Goal: Task Accomplishment & Management: Manage account settings

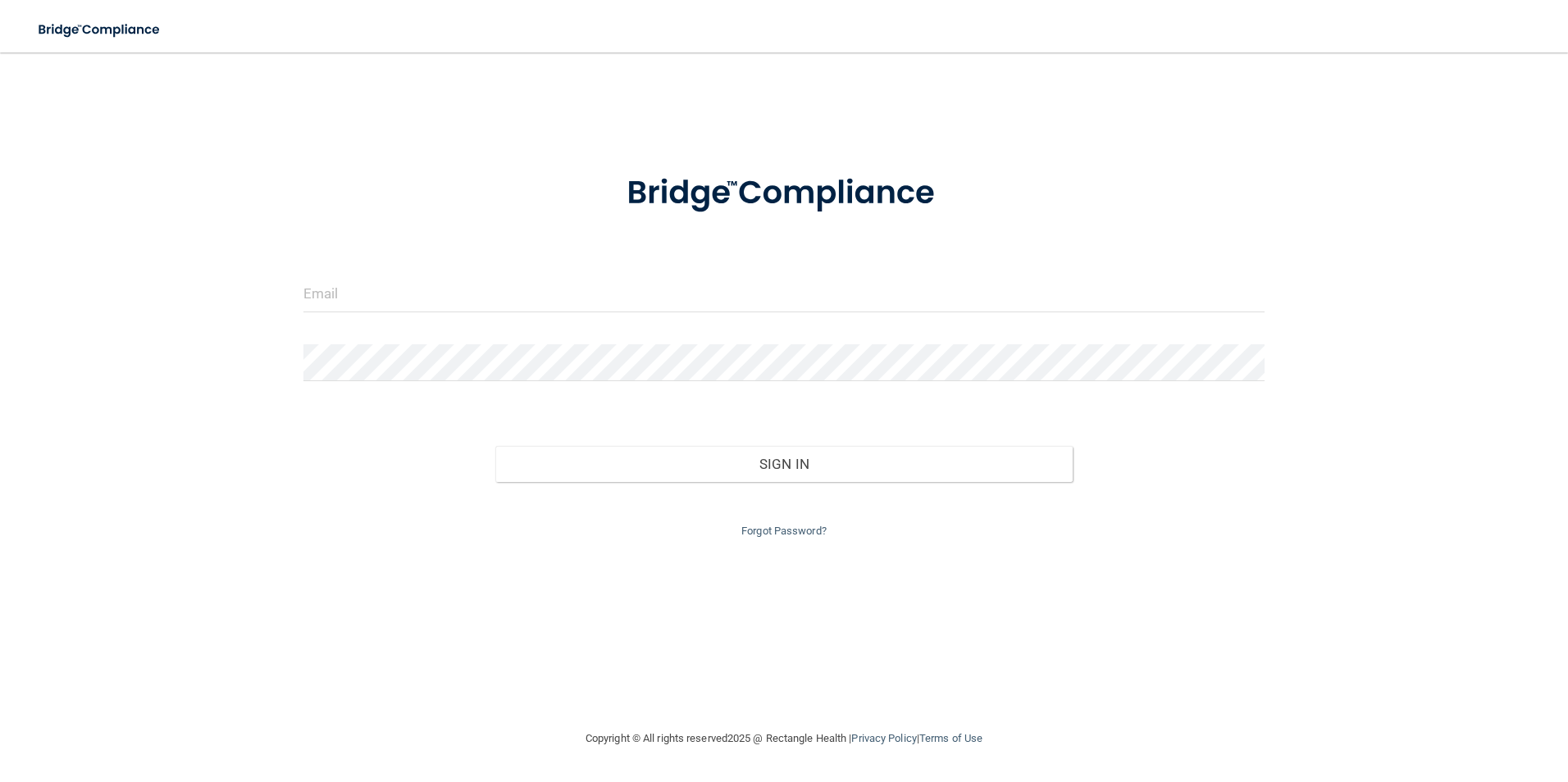
drag, startPoint x: 156, startPoint y: 324, endPoint x: 156, endPoint y: 307, distance: 17.0
click at [156, 310] on div "Invalid email/password. You don't have permission to access that page. Sign In …" at bounding box center [784, 390] width 1503 height 643
click at [449, 293] on input "email" at bounding box center [784, 293] width 962 height 37
type input "[EMAIL_ADDRESS][DOMAIN_NAME]"
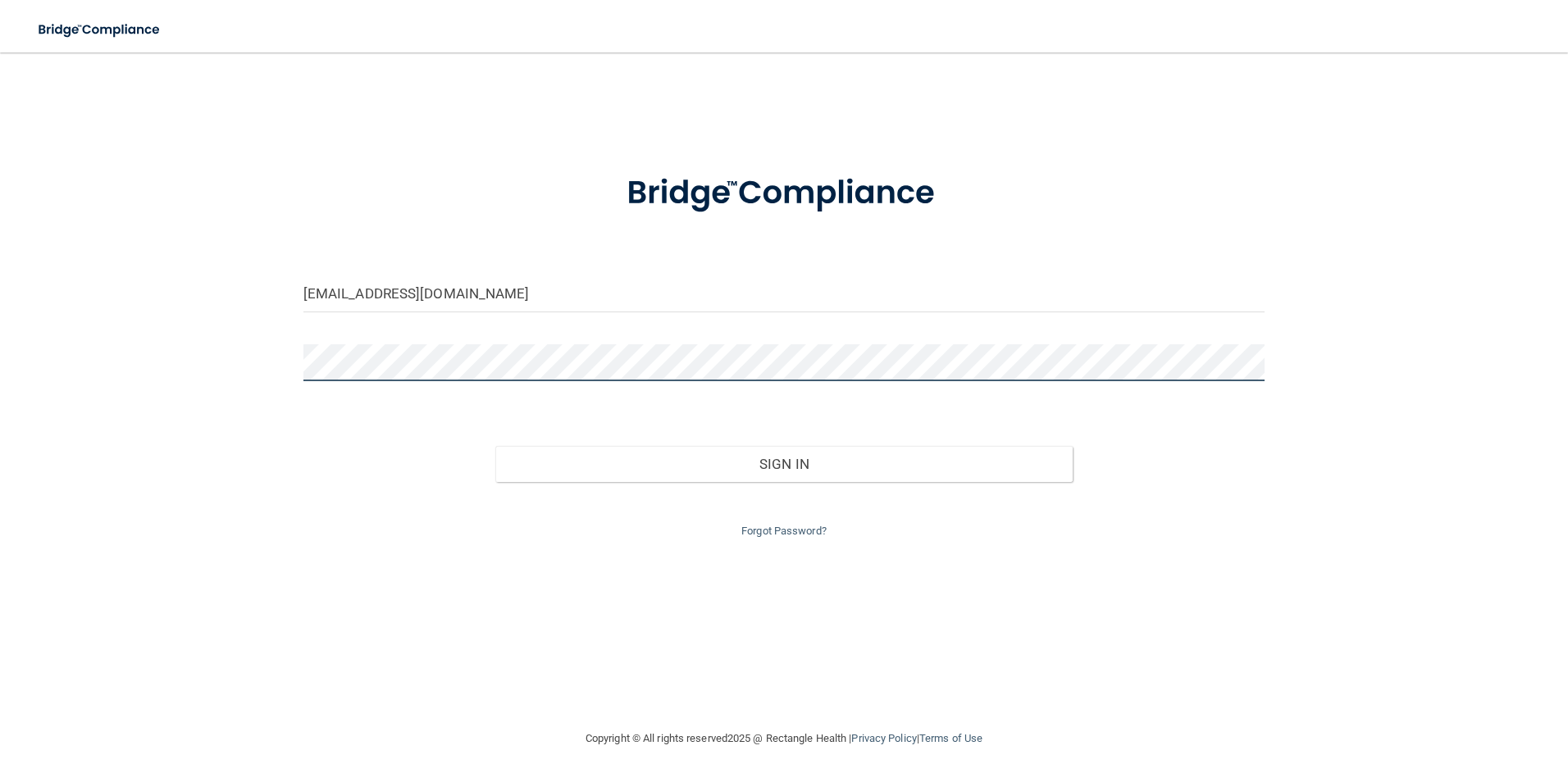
click at [496, 446] on button "Sign In" at bounding box center [784, 464] width 577 height 36
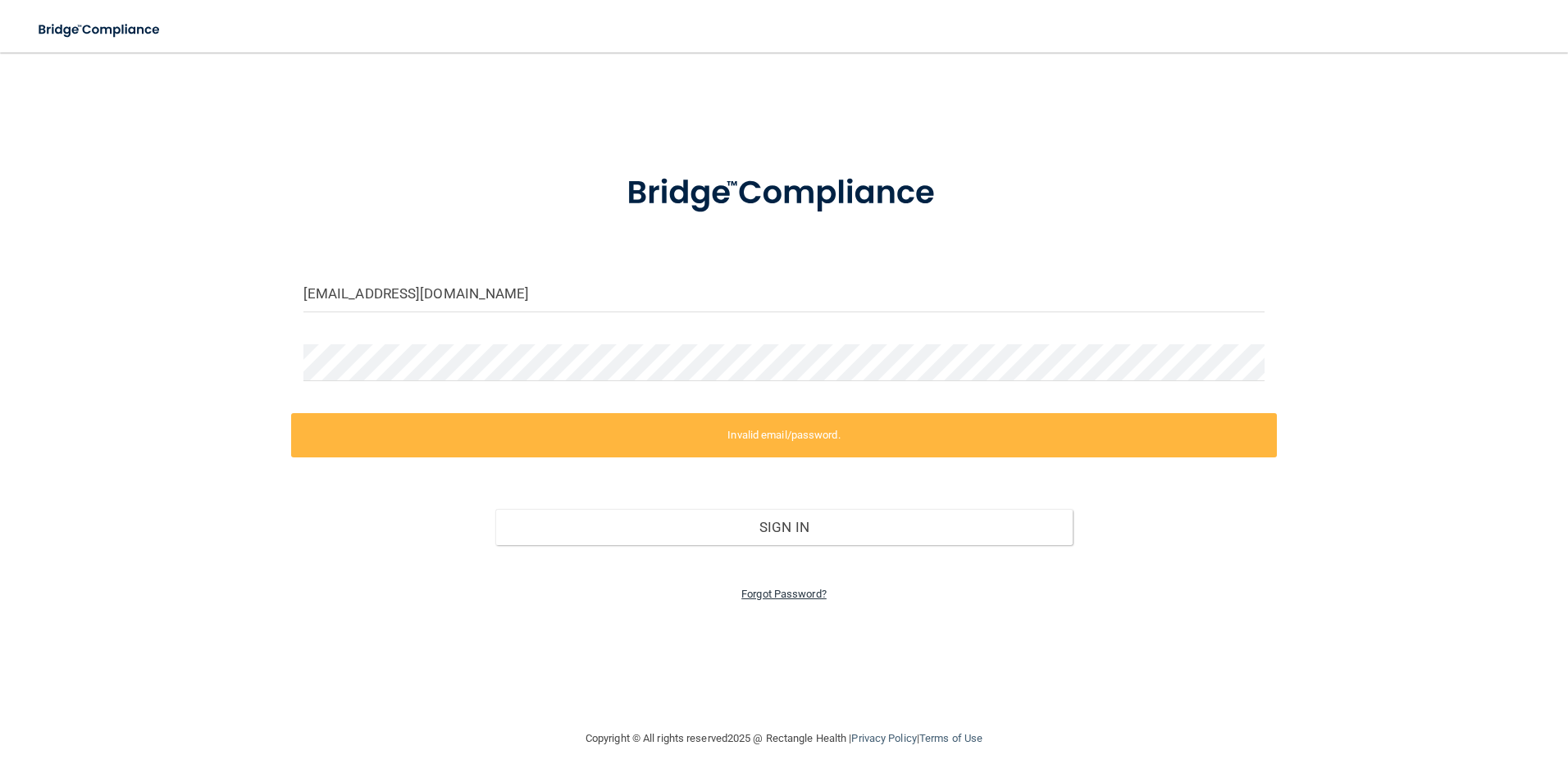
click at [778, 595] on link "Forgot Password?" at bounding box center [783, 594] width 85 height 13
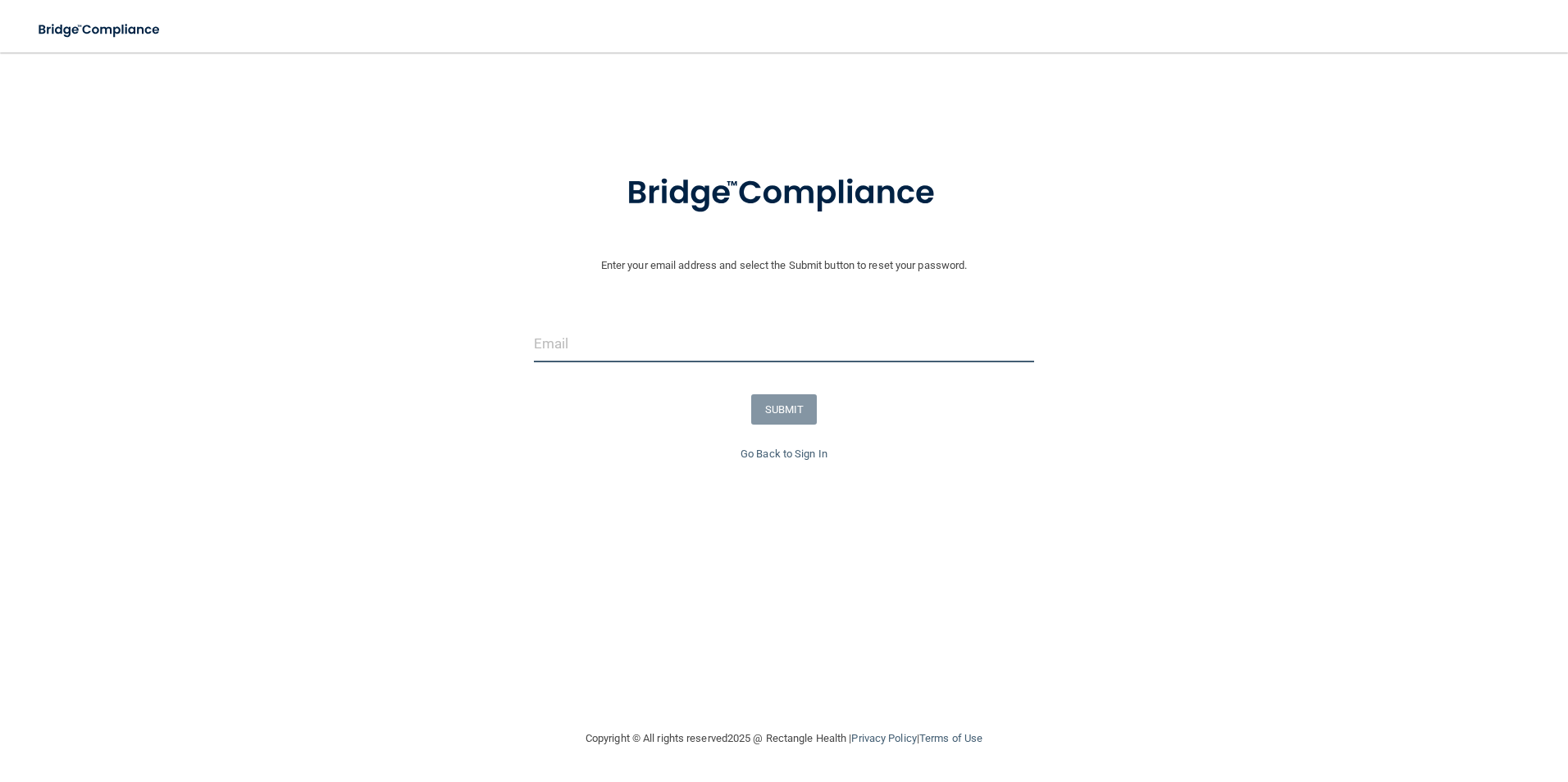
click at [711, 349] on input "email" at bounding box center [785, 344] width 501 height 37
type input "[EMAIL_ADDRESS][DOMAIN_NAME]"
click at [771, 404] on button "SUBMIT" at bounding box center [784, 410] width 66 height 30
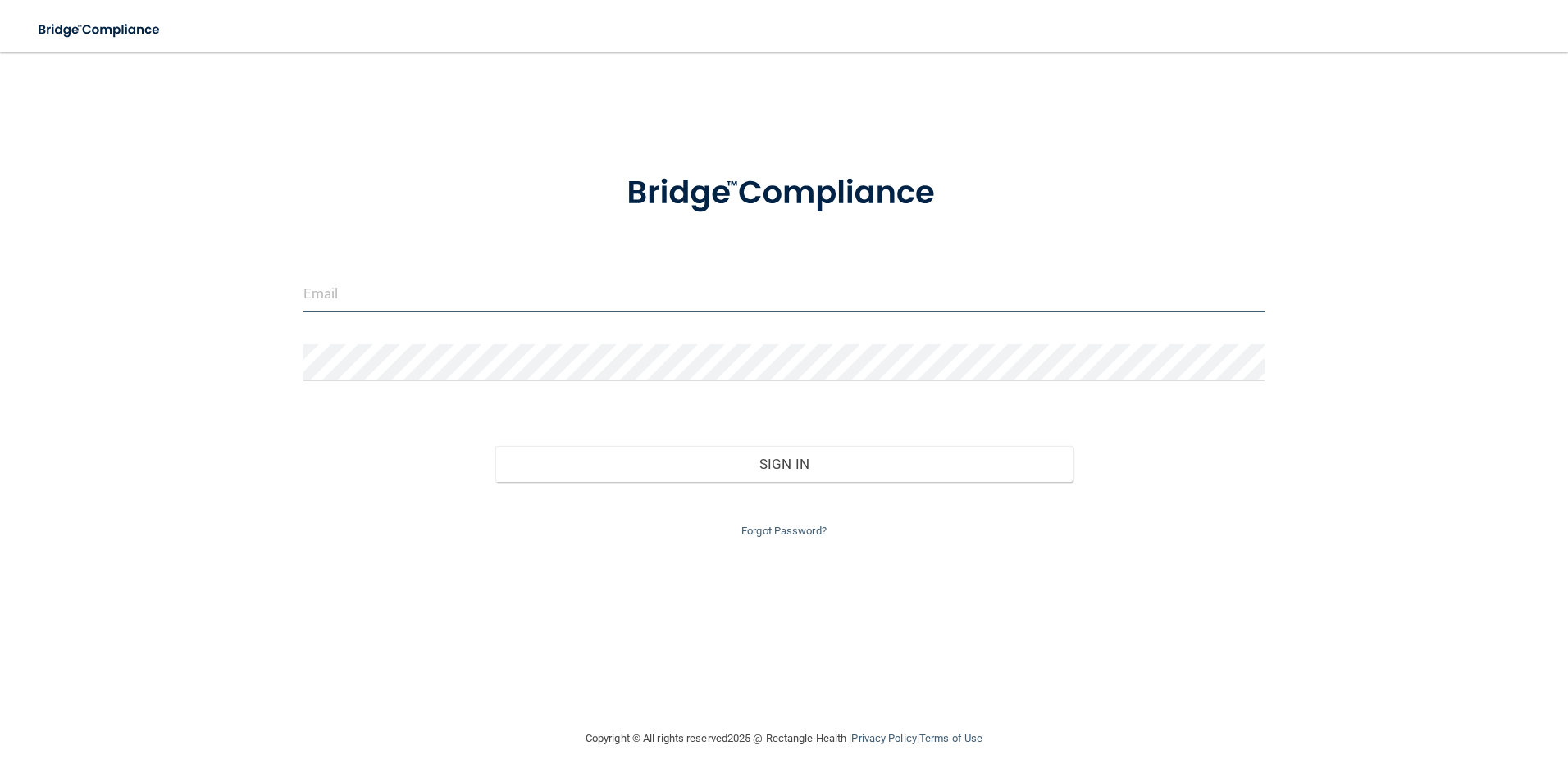
click at [407, 301] on input "email" at bounding box center [784, 293] width 962 height 37
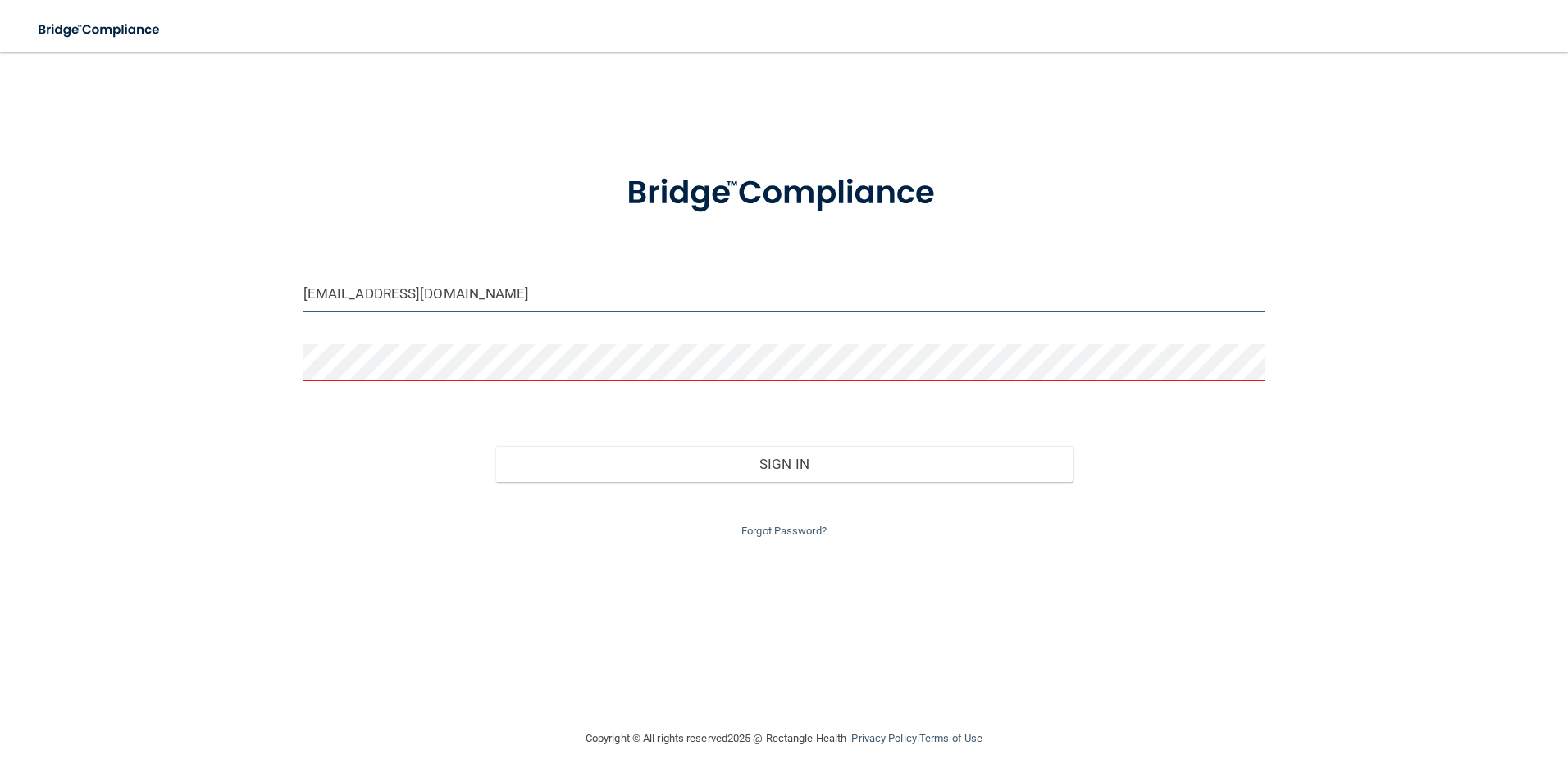
drag, startPoint x: 524, startPoint y: 300, endPoint x: -75, endPoint y: 282, distance: 599.3
click at [0, 282] on html "Toggle navigation Manage My Enterprise Manage My Location ashleyramirez96@hotma…" at bounding box center [784, 391] width 1568 height 782
type input "[EMAIL_ADDRESS][DOMAIN_NAME]"
click at [778, 534] on link "Forgot Password?" at bounding box center [783, 531] width 85 height 13
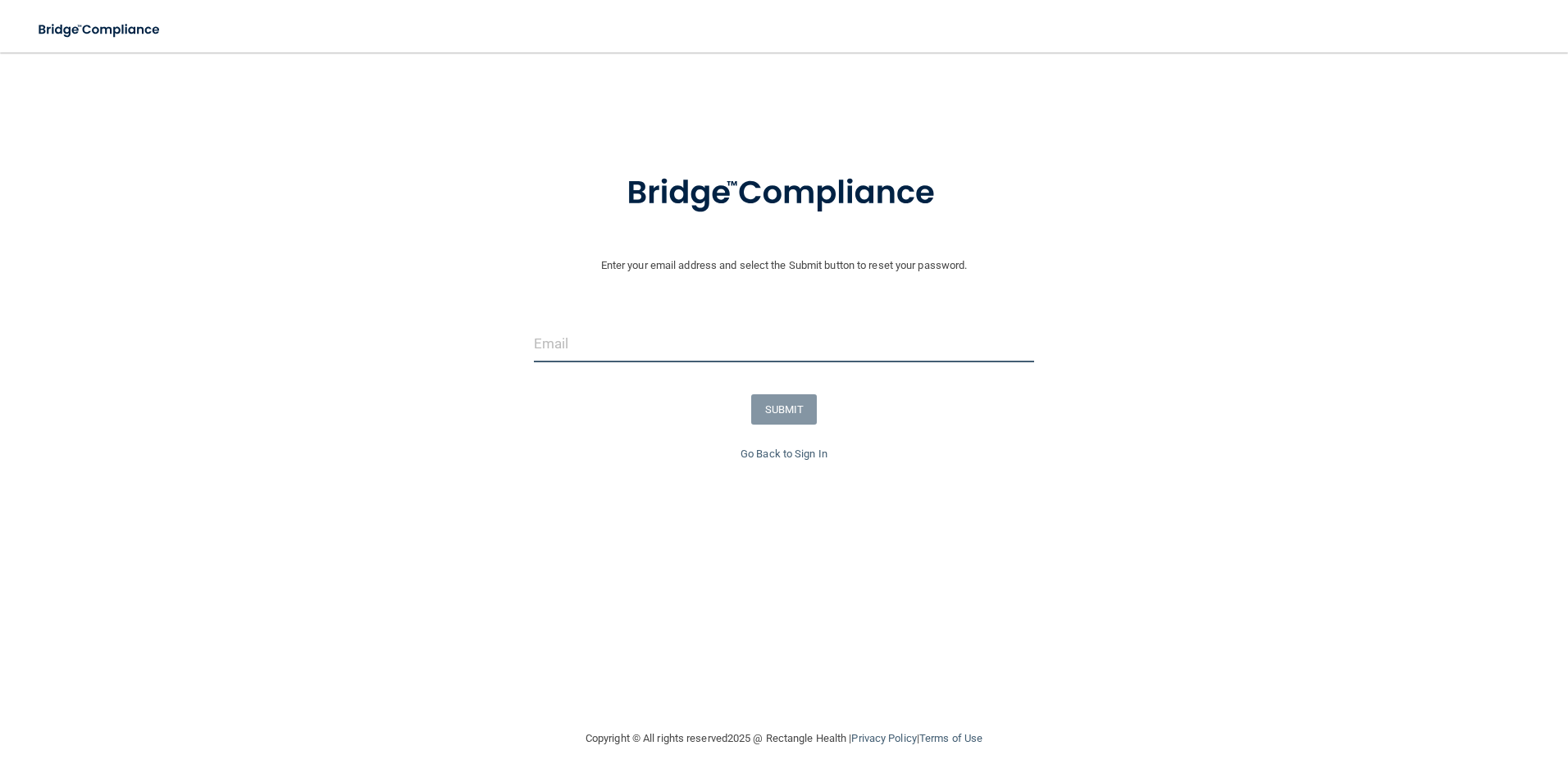
click at [617, 344] on input "email" at bounding box center [785, 344] width 501 height 37
type input "aramirez@mosaicdentalcollective.com"
click at [797, 422] on button "SUBMIT" at bounding box center [784, 410] width 66 height 30
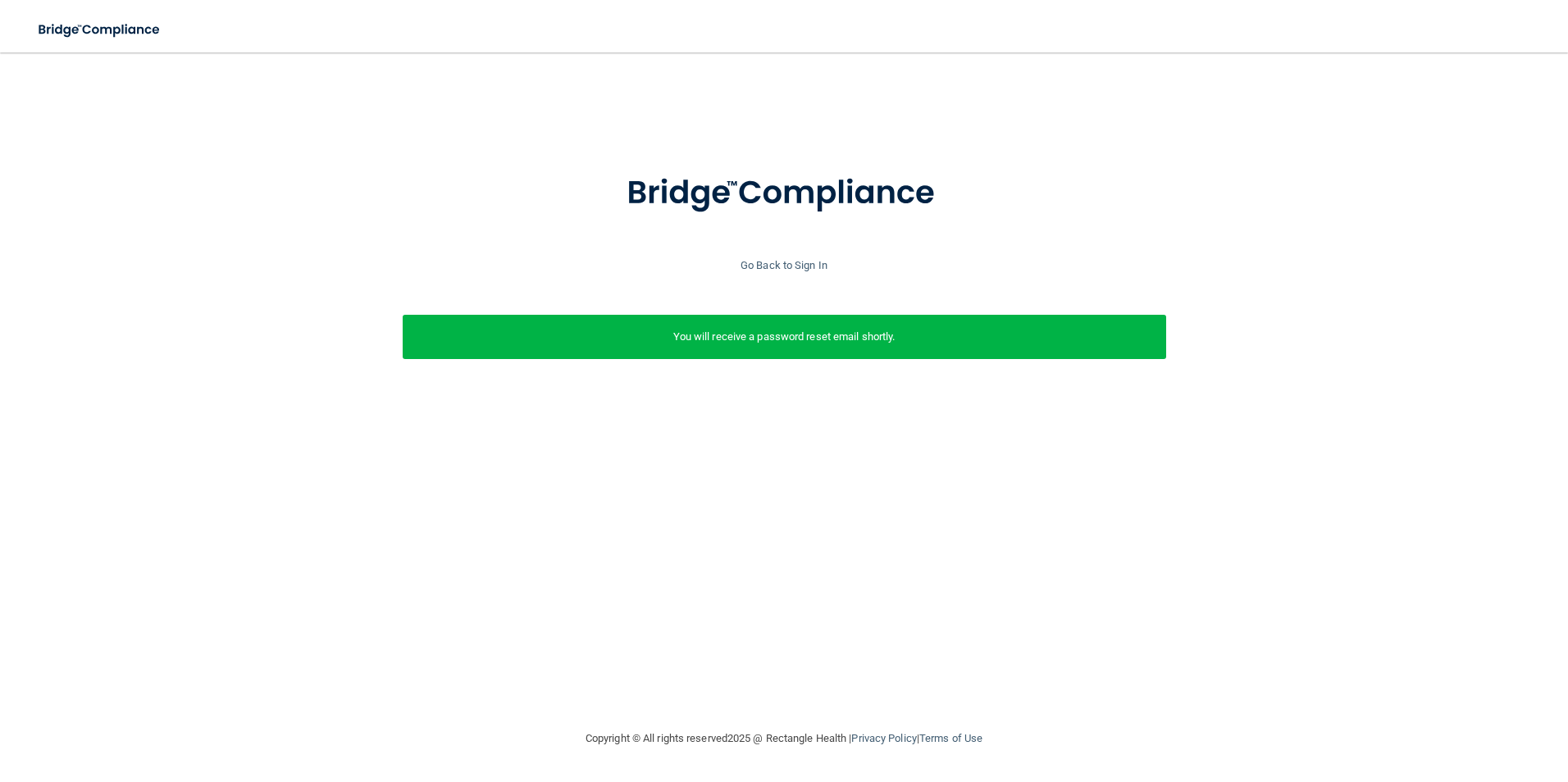
click at [789, 274] on div "Go Back to Sign In" at bounding box center [783, 266] width 1576 height 20
click at [789, 265] on link "Go Back to Sign In" at bounding box center [784, 266] width 87 height 13
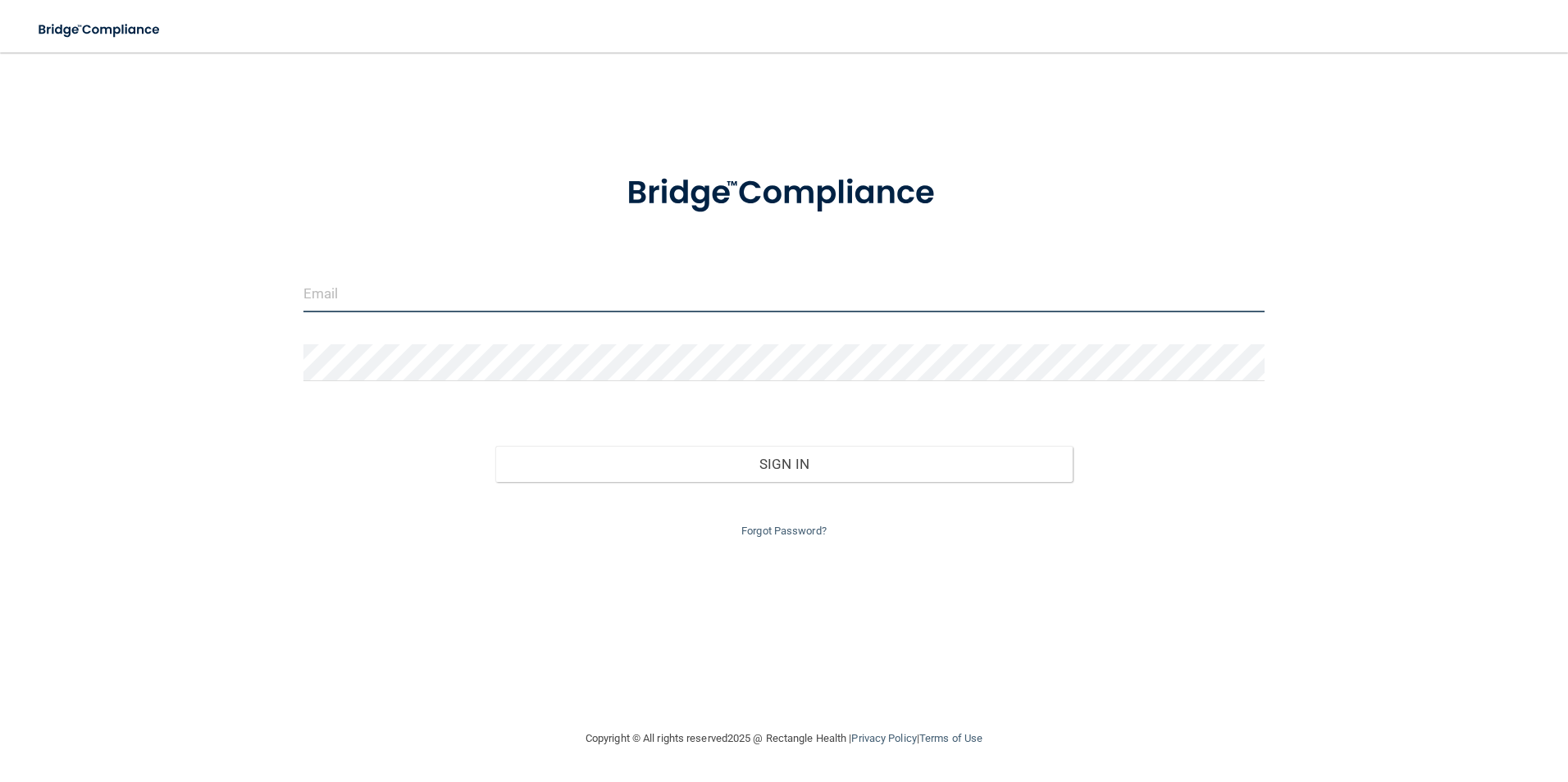
click at [447, 299] on input "email" at bounding box center [784, 293] width 962 height 37
type input "aramirez@mosaicdentalcollective.com"
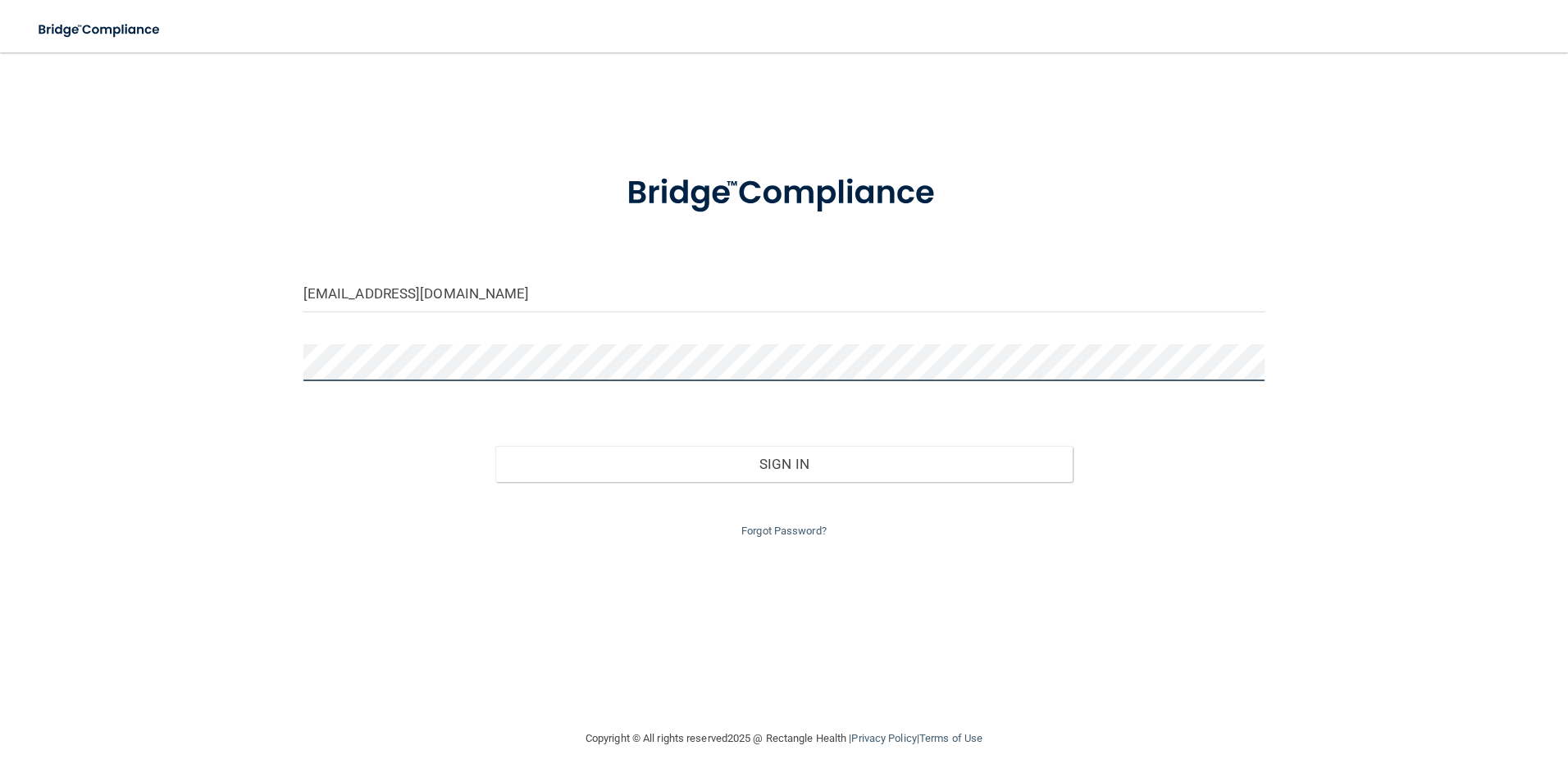
click at [496, 446] on button "Sign In" at bounding box center [784, 464] width 577 height 36
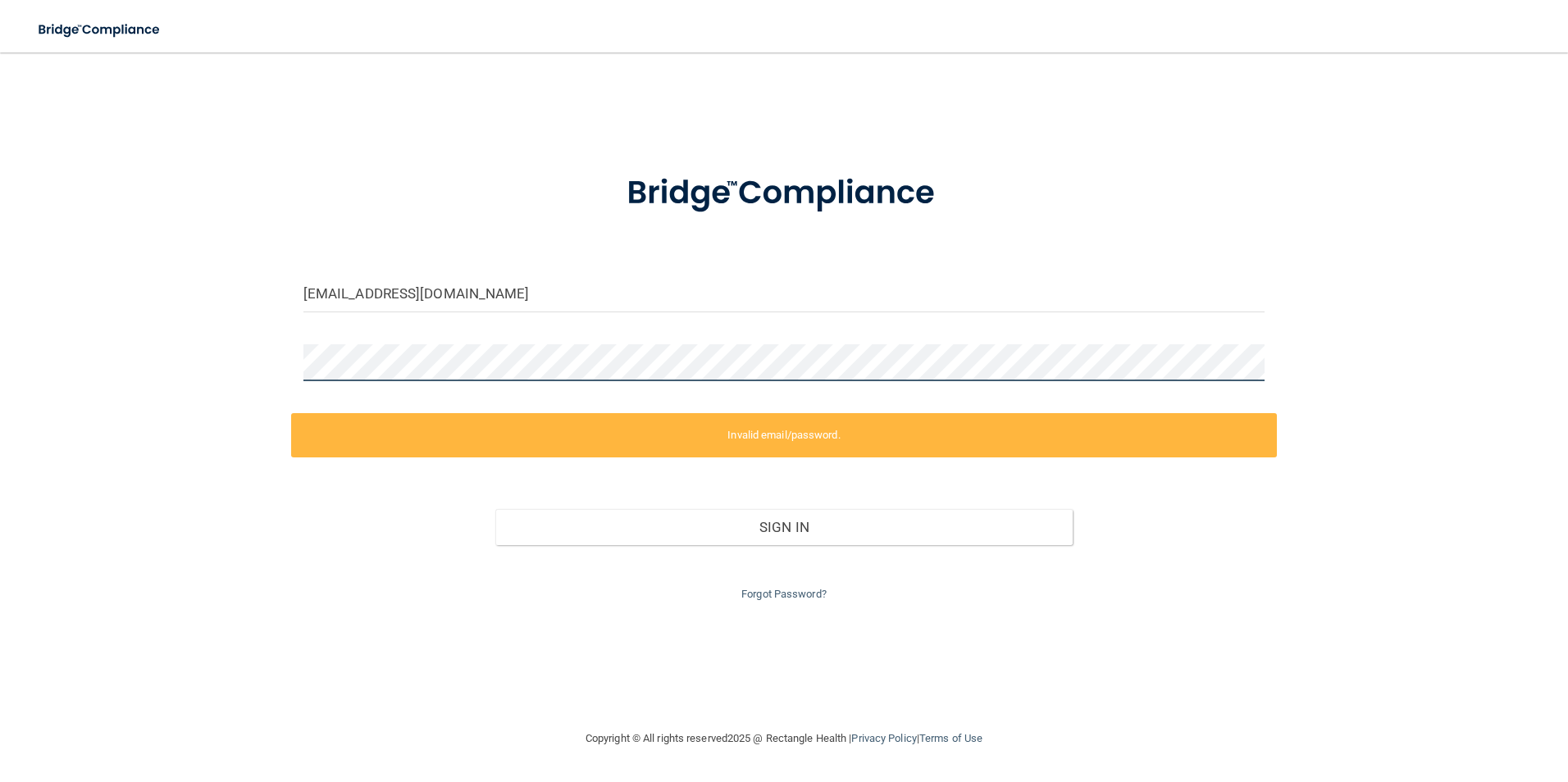
click at [0, 336] on html "Toggle navigation Manage My Enterprise Manage My Location aramirez@mosaicdental…" at bounding box center [784, 391] width 1568 height 782
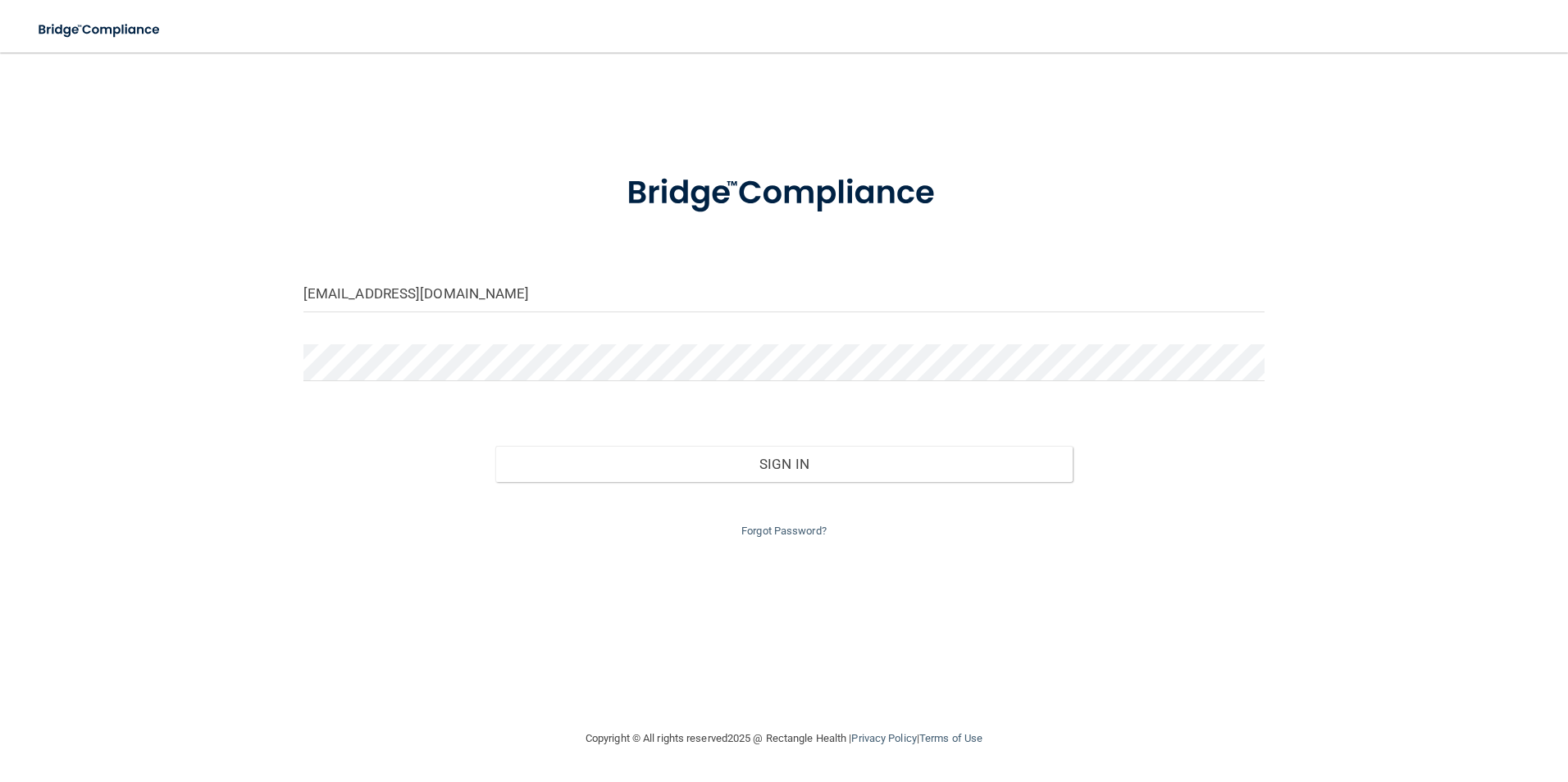
click at [835, 483] on div "Forgot Password?" at bounding box center [784, 512] width 986 height 59
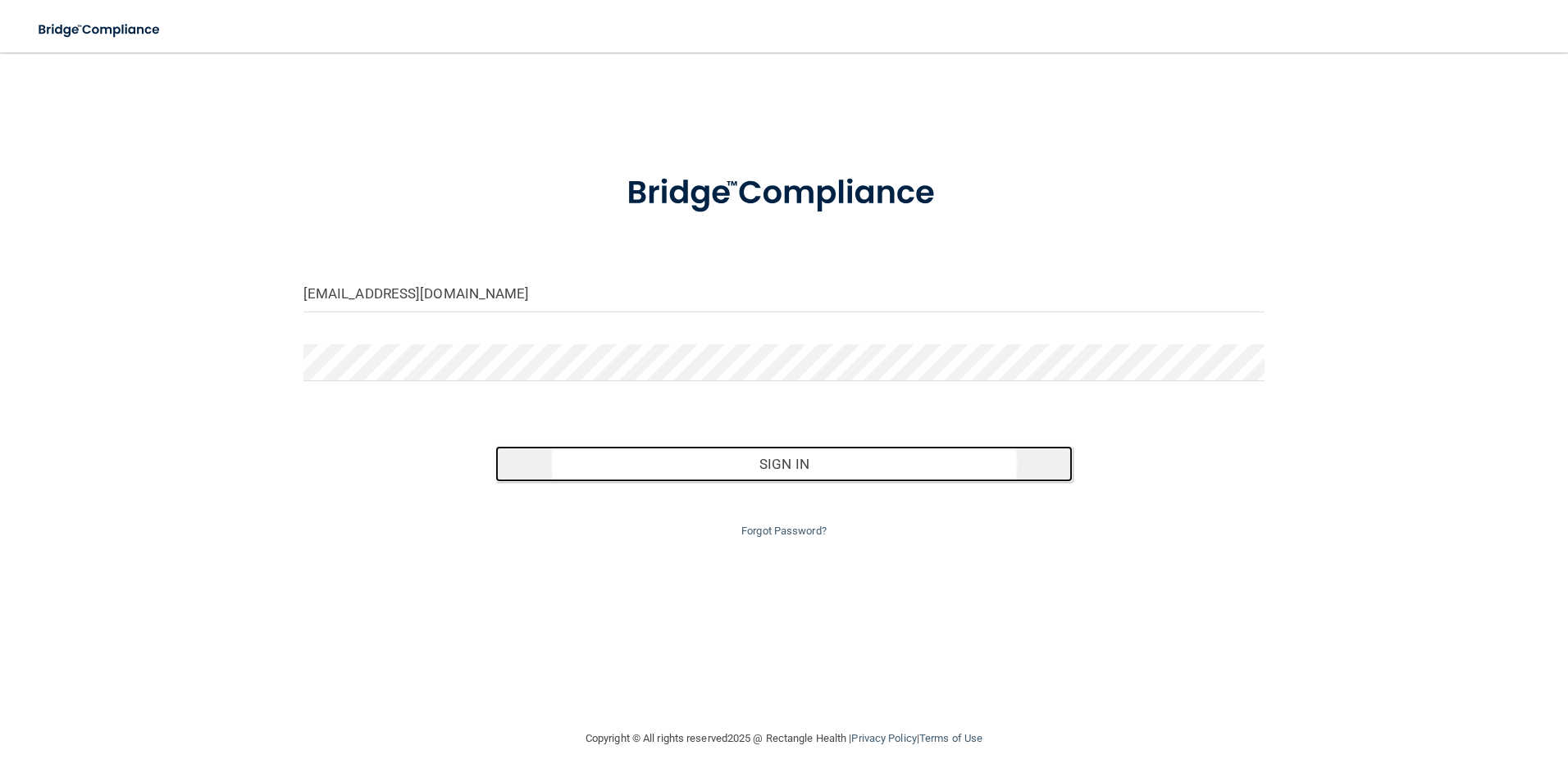
click at [822, 471] on button "Sign In" at bounding box center [784, 464] width 577 height 36
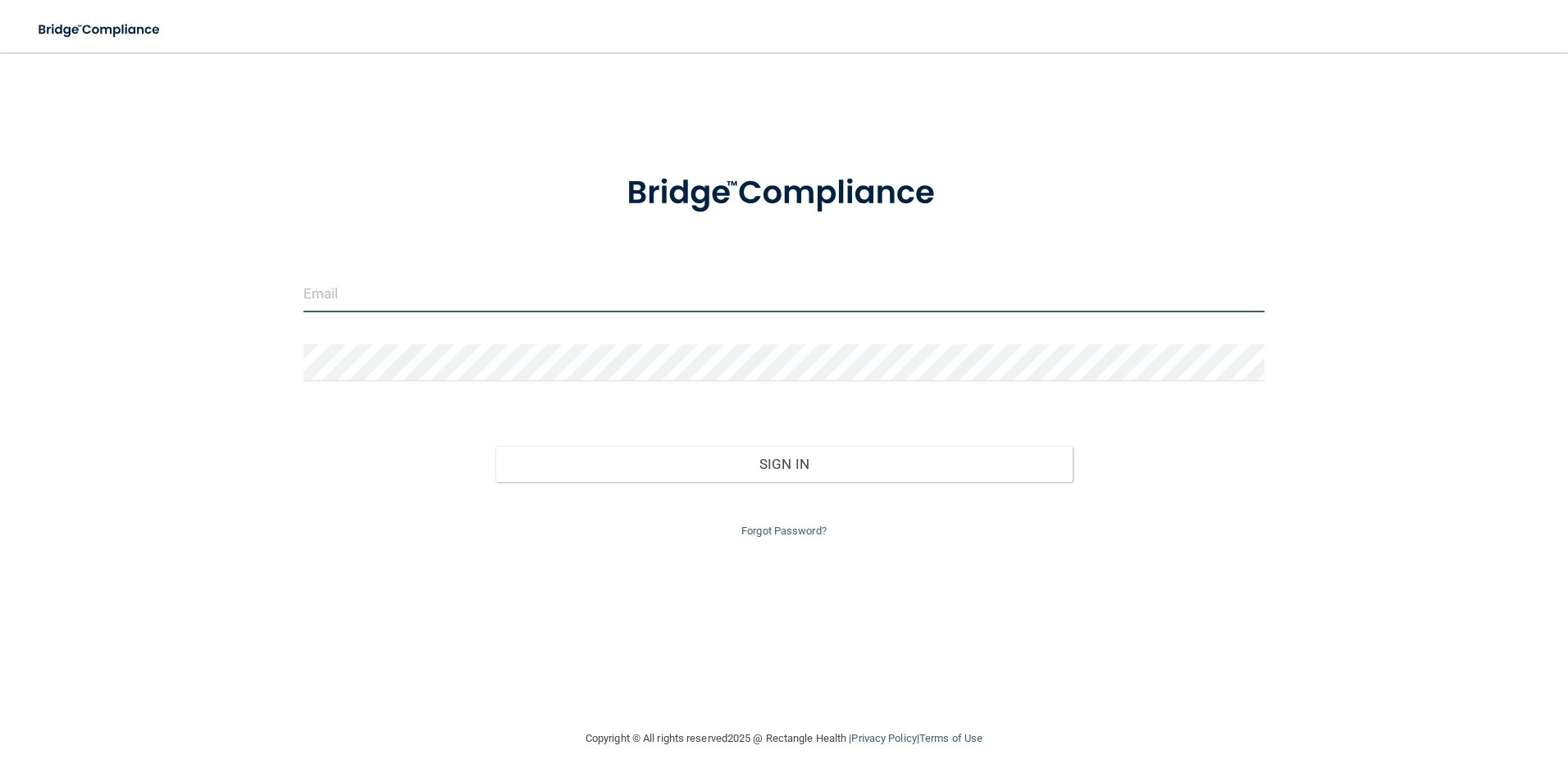
click at [470, 301] on input "email" at bounding box center [784, 293] width 962 height 37
click at [439, 297] on input "[EMAIL_ADDRESS][DOMAIN_NAME]" at bounding box center [784, 293] width 962 height 37
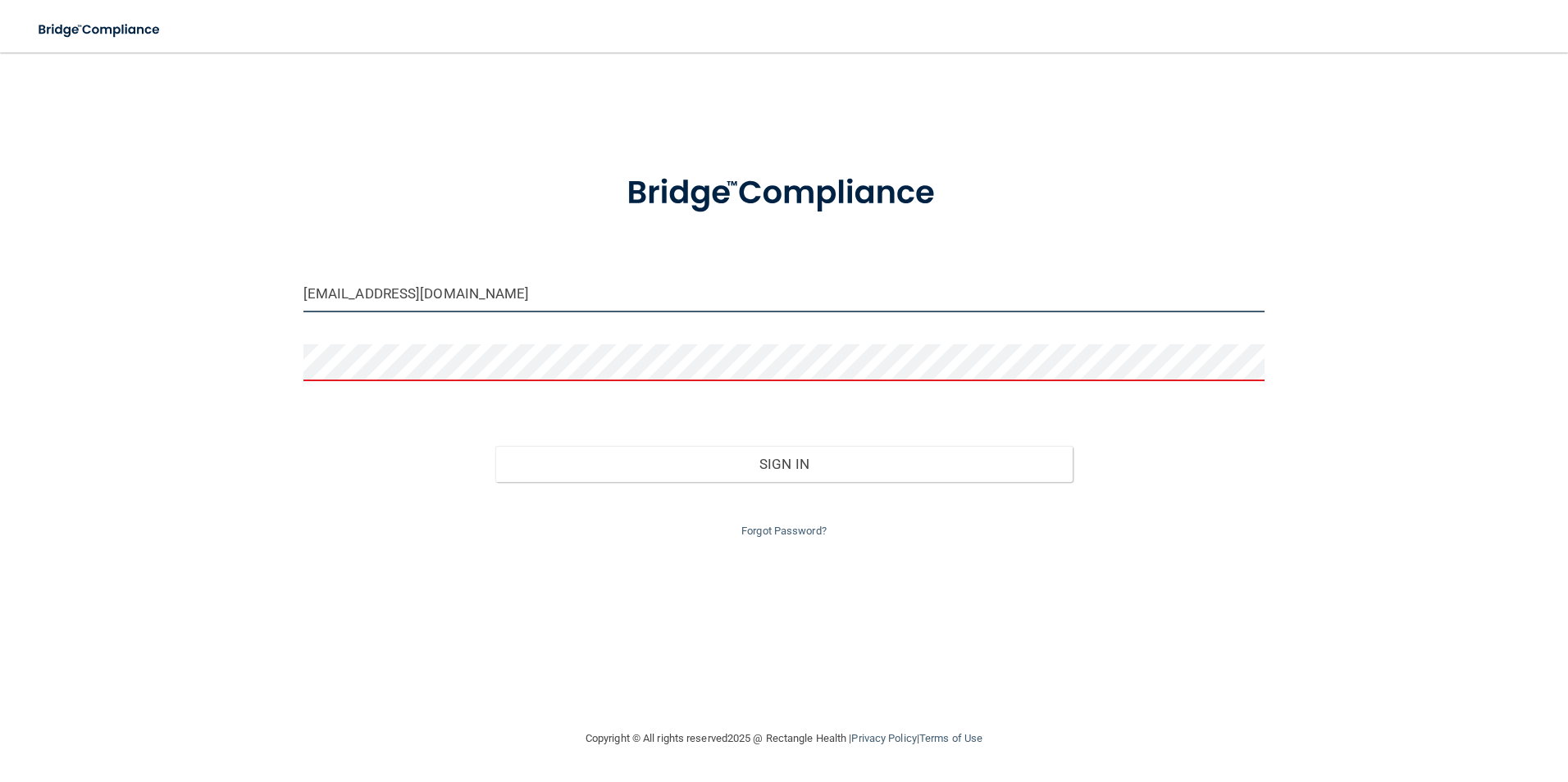
drag, startPoint x: 442, startPoint y: 299, endPoint x: -323, endPoint y: 299, distance: 765.0
click at [0, 299] on html "Toggle navigation Manage My Enterprise Manage My Location [EMAIL_ADDRESS][DOMAI…" at bounding box center [784, 391] width 1568 height 782
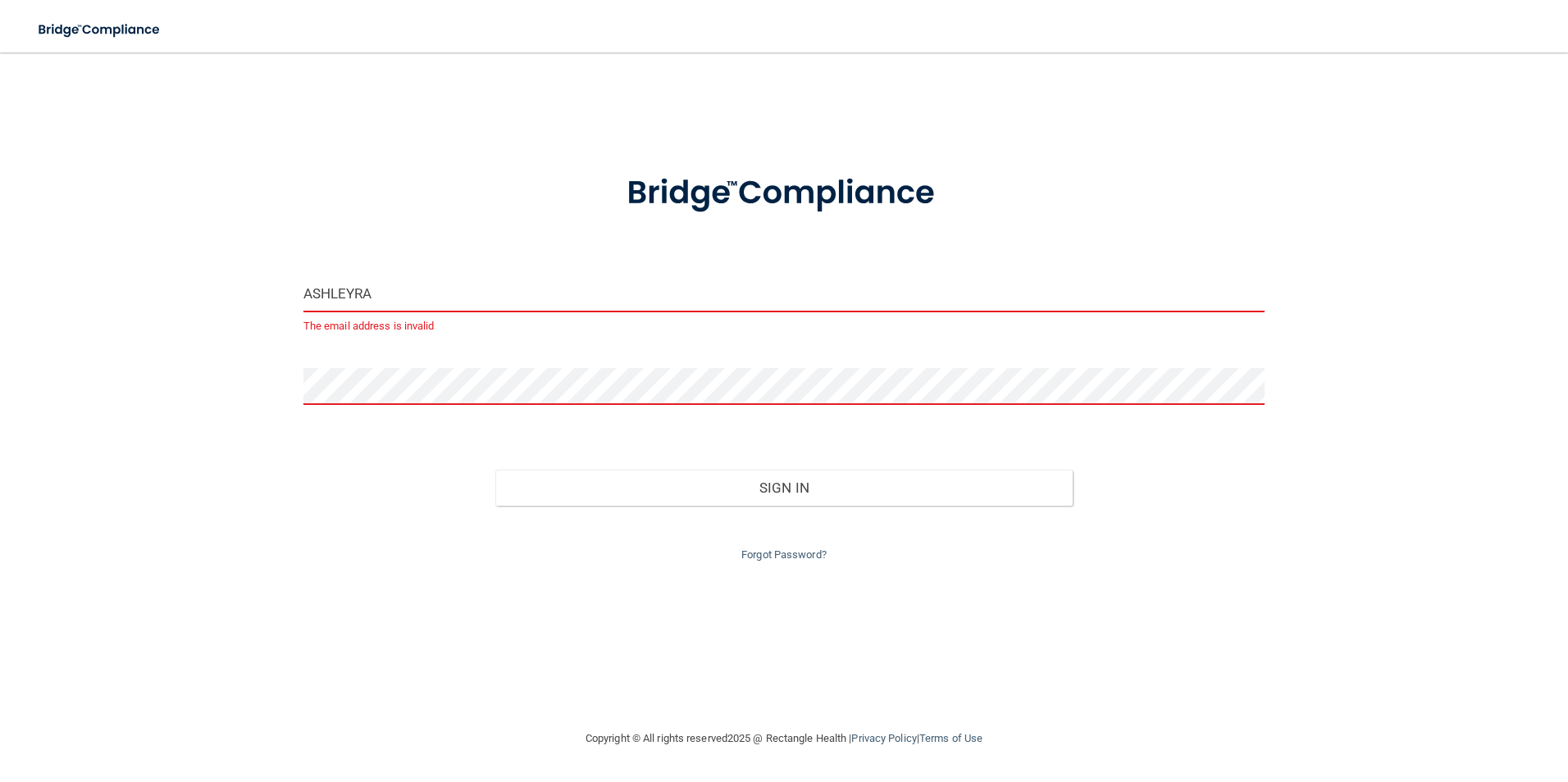
click at [496, 470] on button "Sign In" at bounding box center [784, 488] width 577 height 36
type input "[EMAIL_ADDRESS][DOMAIN_NAME]"
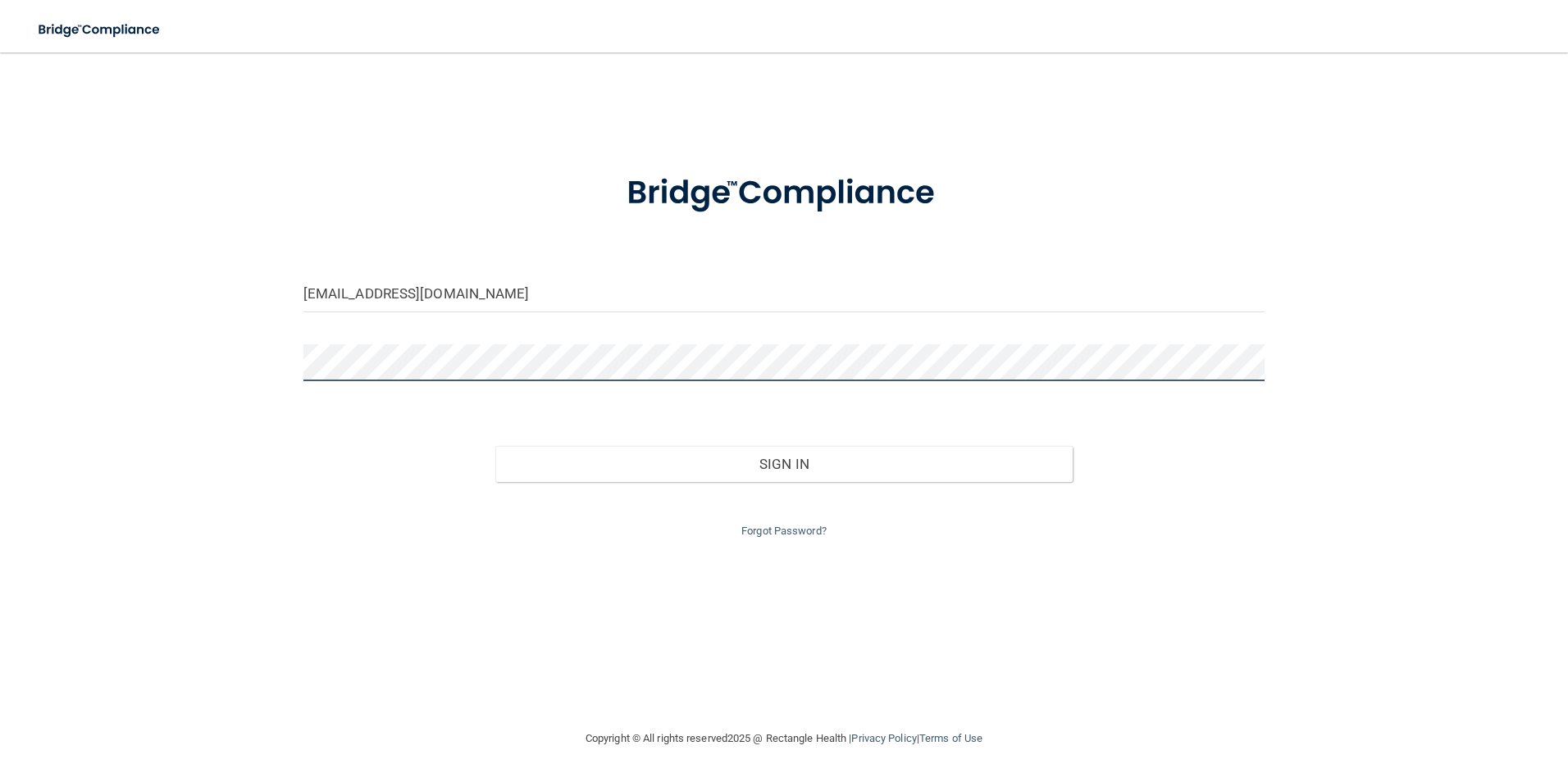
click at [0, 347] on html "Toggle navigation Manage My Enterprise Manage My Location [EMAIL_ADDRESS][DOMAI…" at bounding box center [784, 391] width 1568 height 782
click at [620, 485] on div "Forgot Password?" at bounding box center [784, 512] width 986 height 59
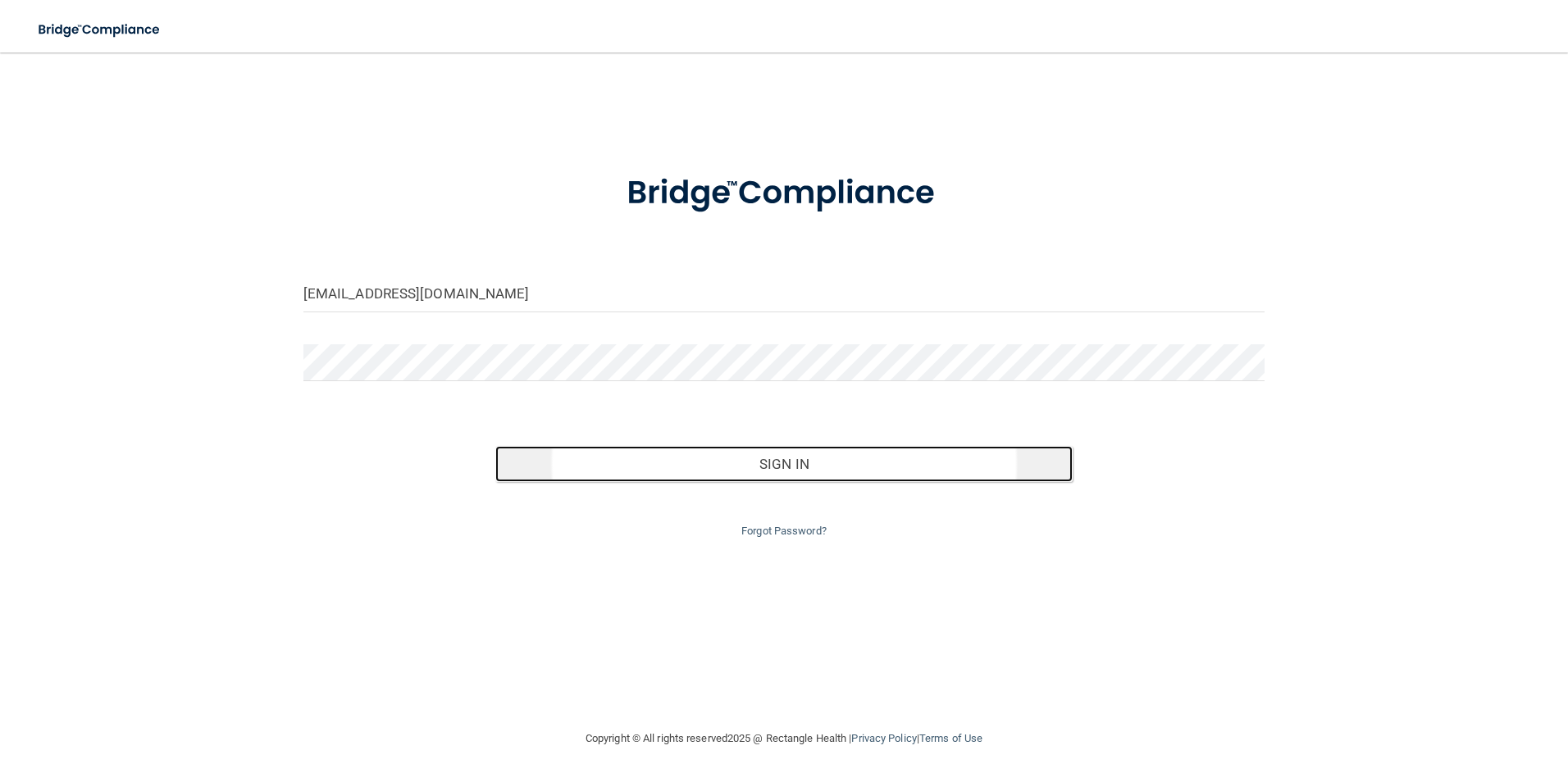
click at [615, 473] on button "Sign In" at bounding box center [784, 464] width 577 height 36
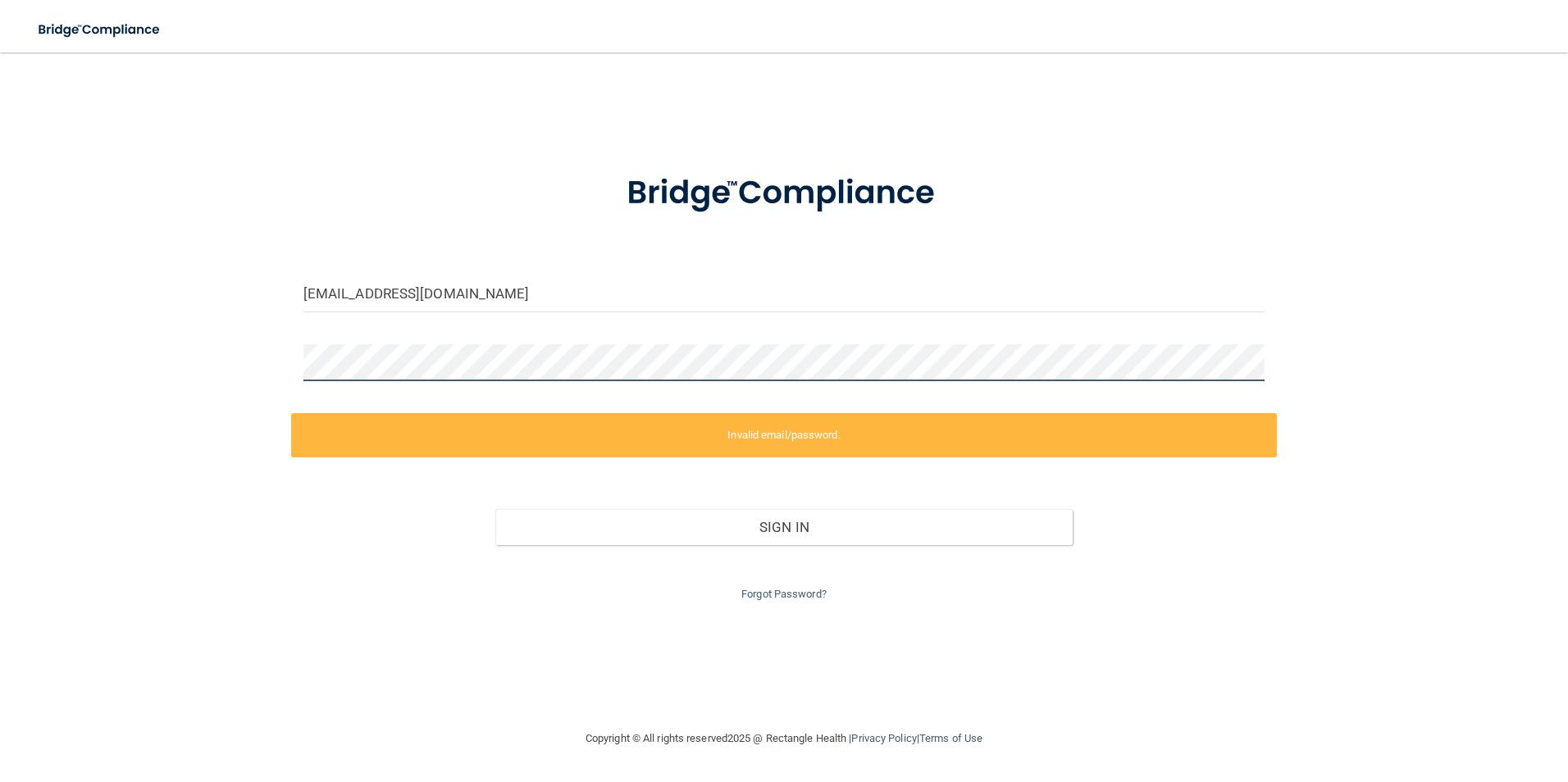
click at [183, 370] on div "[EMAIL_ADDRESS][DOMAIN_NAME] Invalid email/password. You don't have permission …" at bounding box center [784, 390] width 1503 height 643
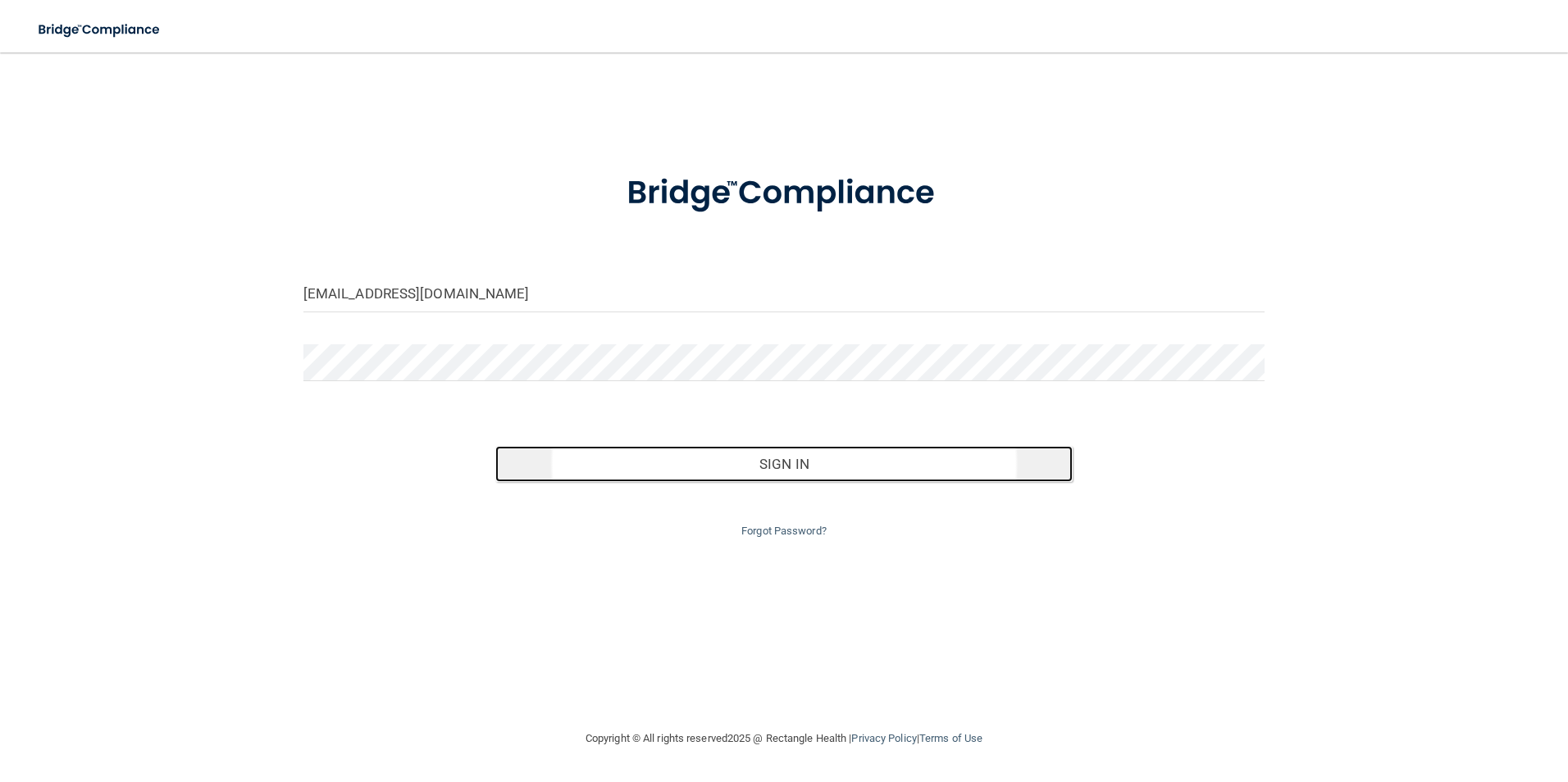
click at [608, 463] on button "Sign In" at bounding box center [784, 464] width 577 height 36
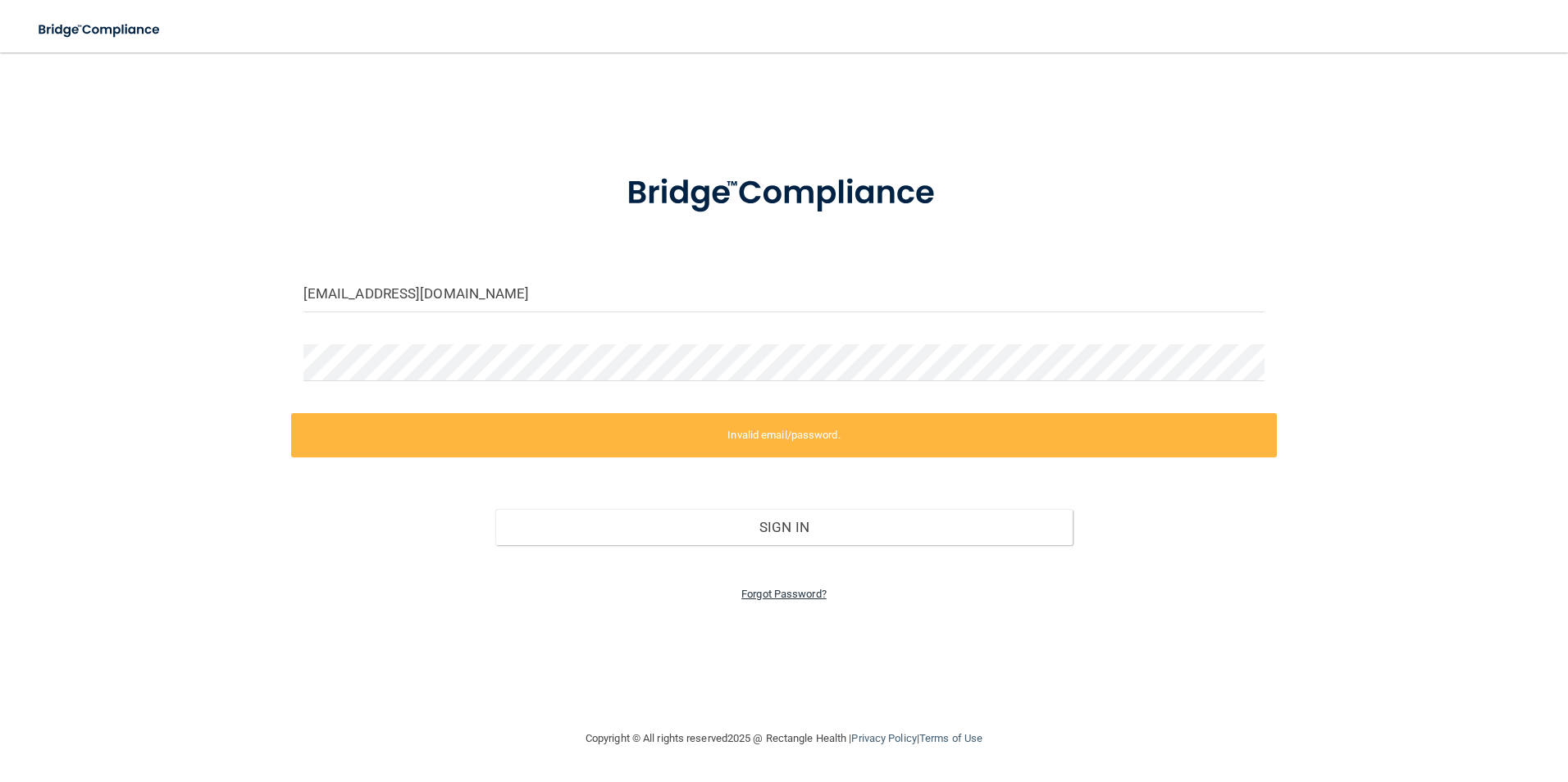
click at [775, 591] on link "Forgot Password?" at bounding box center [783, 594] width 85 height 13
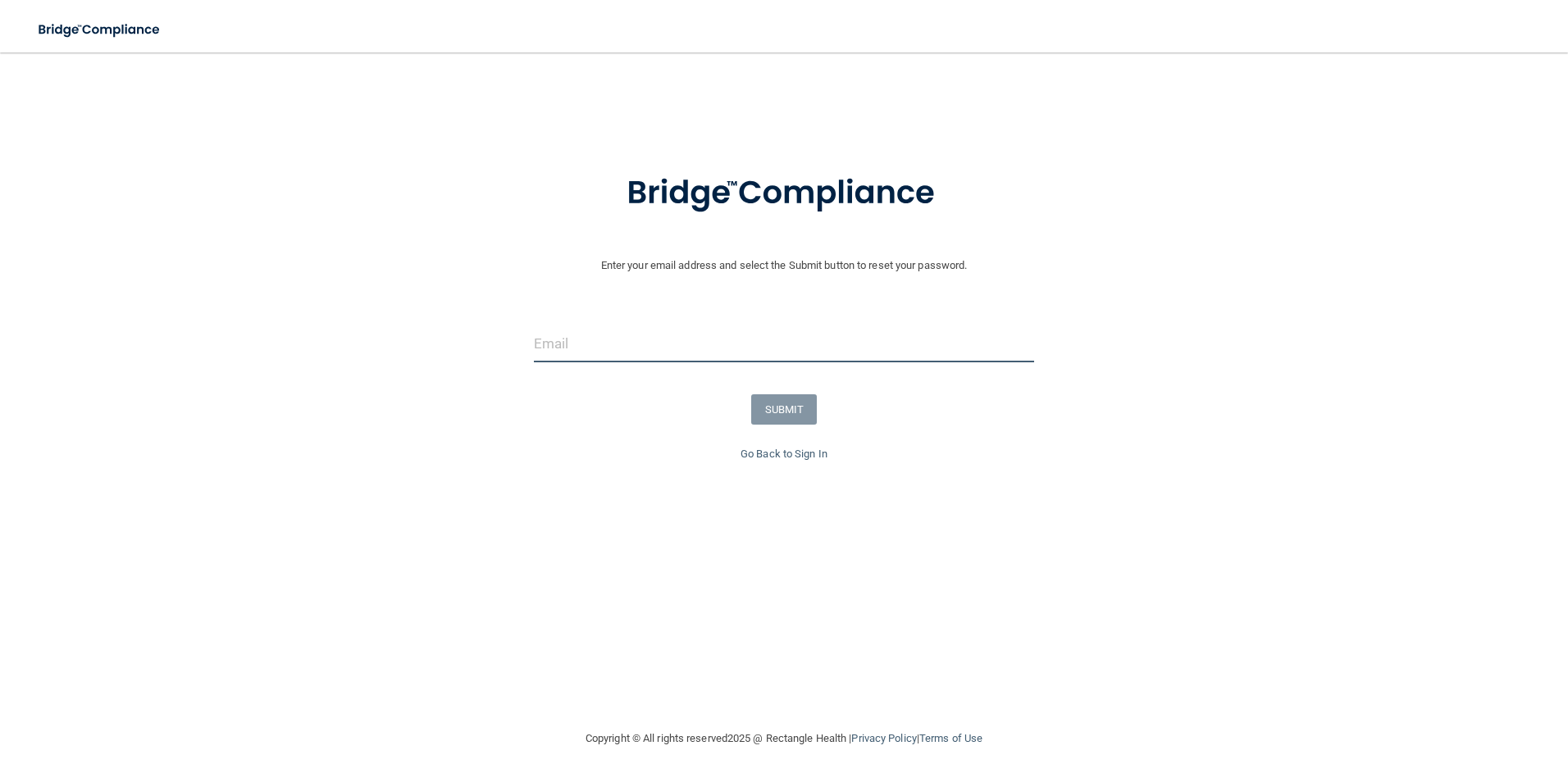
click at [675, 353] on input "email" at bounding box center [785, 344] width 501 height 37
type input "[EMAIL_ADDRESS][DOMAIN_NAME]"
click at [758, 421] on button "SUBMIT" at bounding box center [784, 410] width 66 height 30
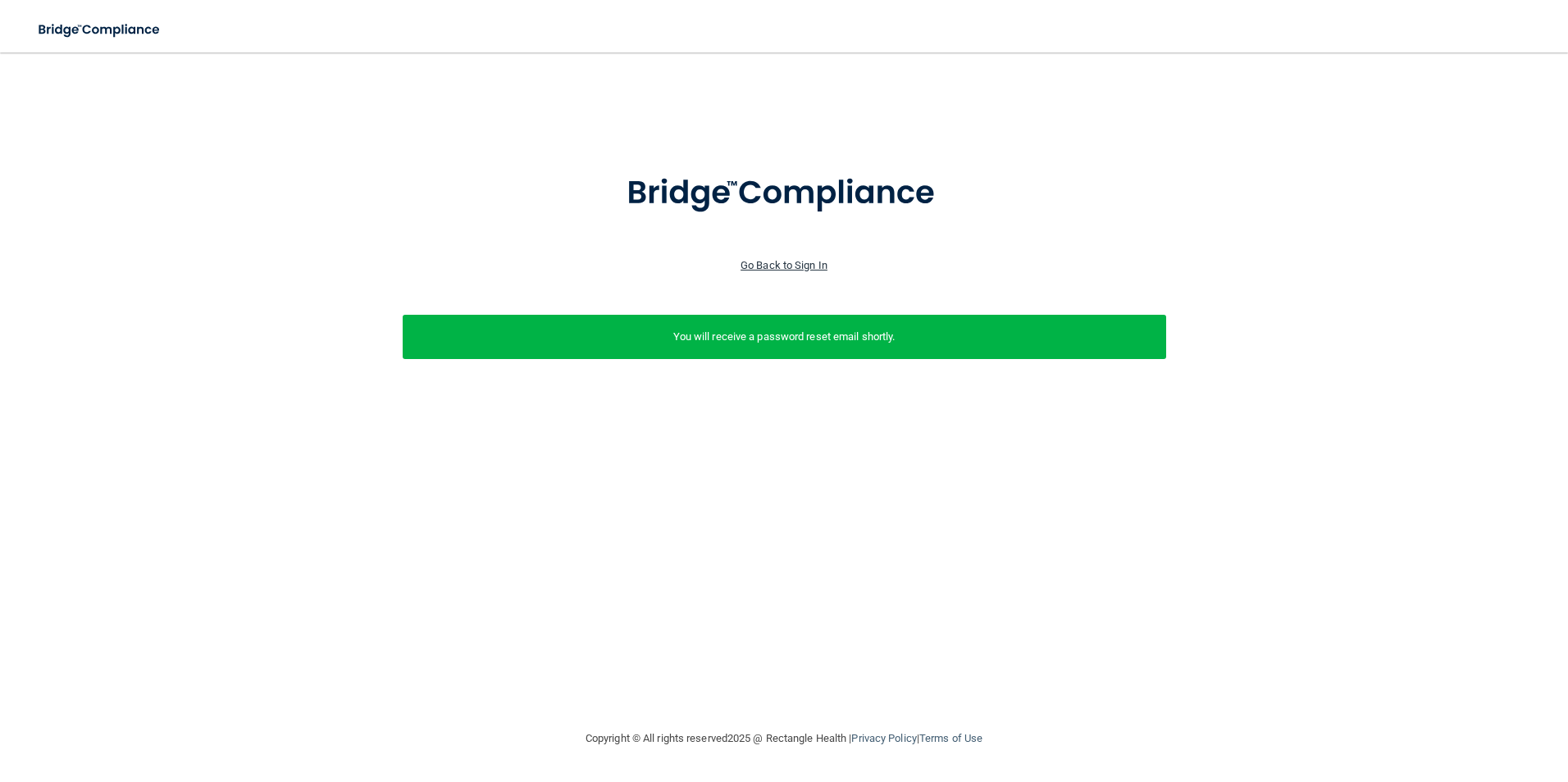
click at [779, 259] on link "Go Back to Sign In" at bounding box center [784, 266] width 87 height 13
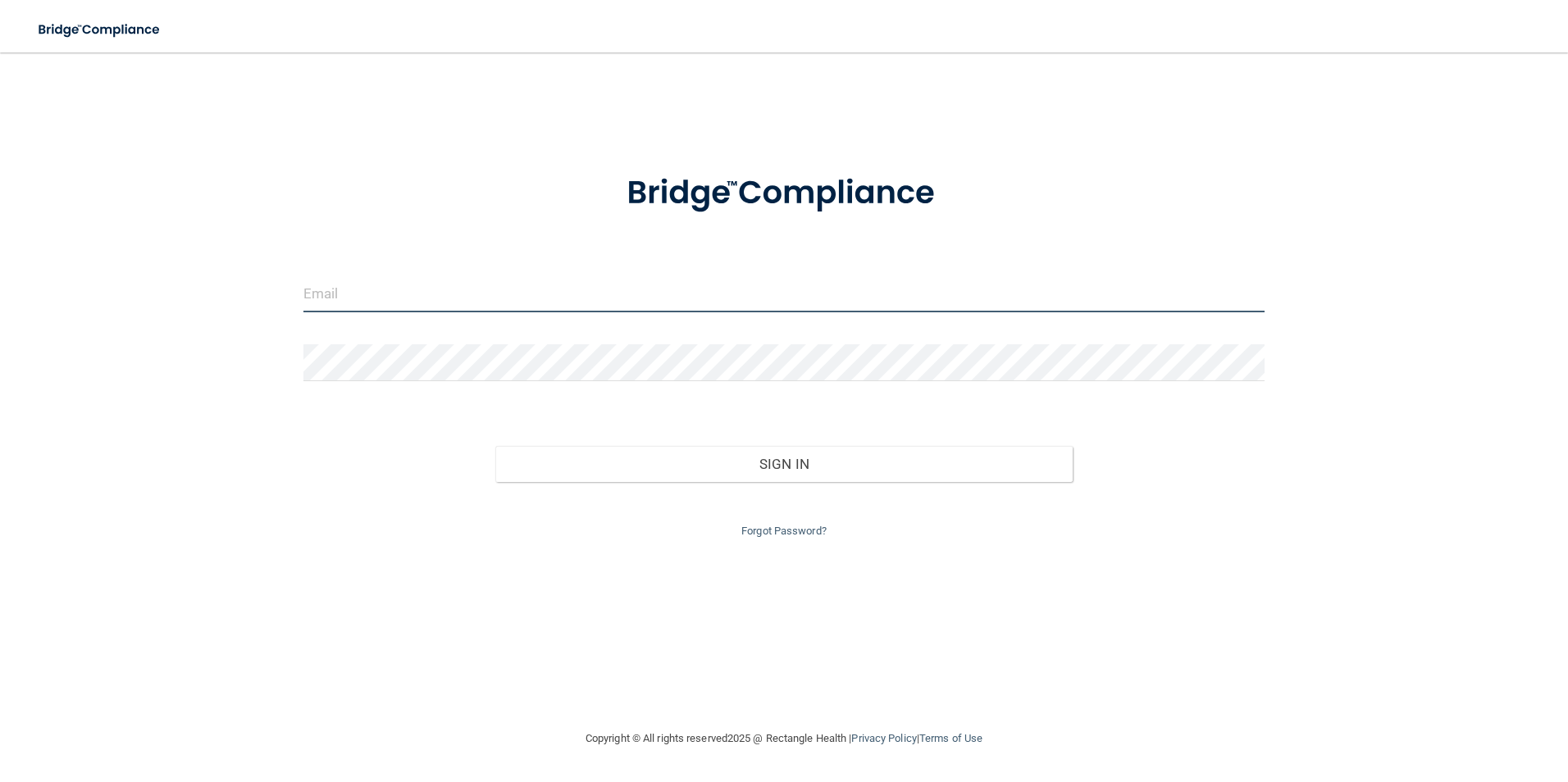
click at [559, 289] on input "email" at bounding box center [784, 293] width 962 height 37
type input "[EMAIL_ADDRESS][DOMAIN_NAME]"
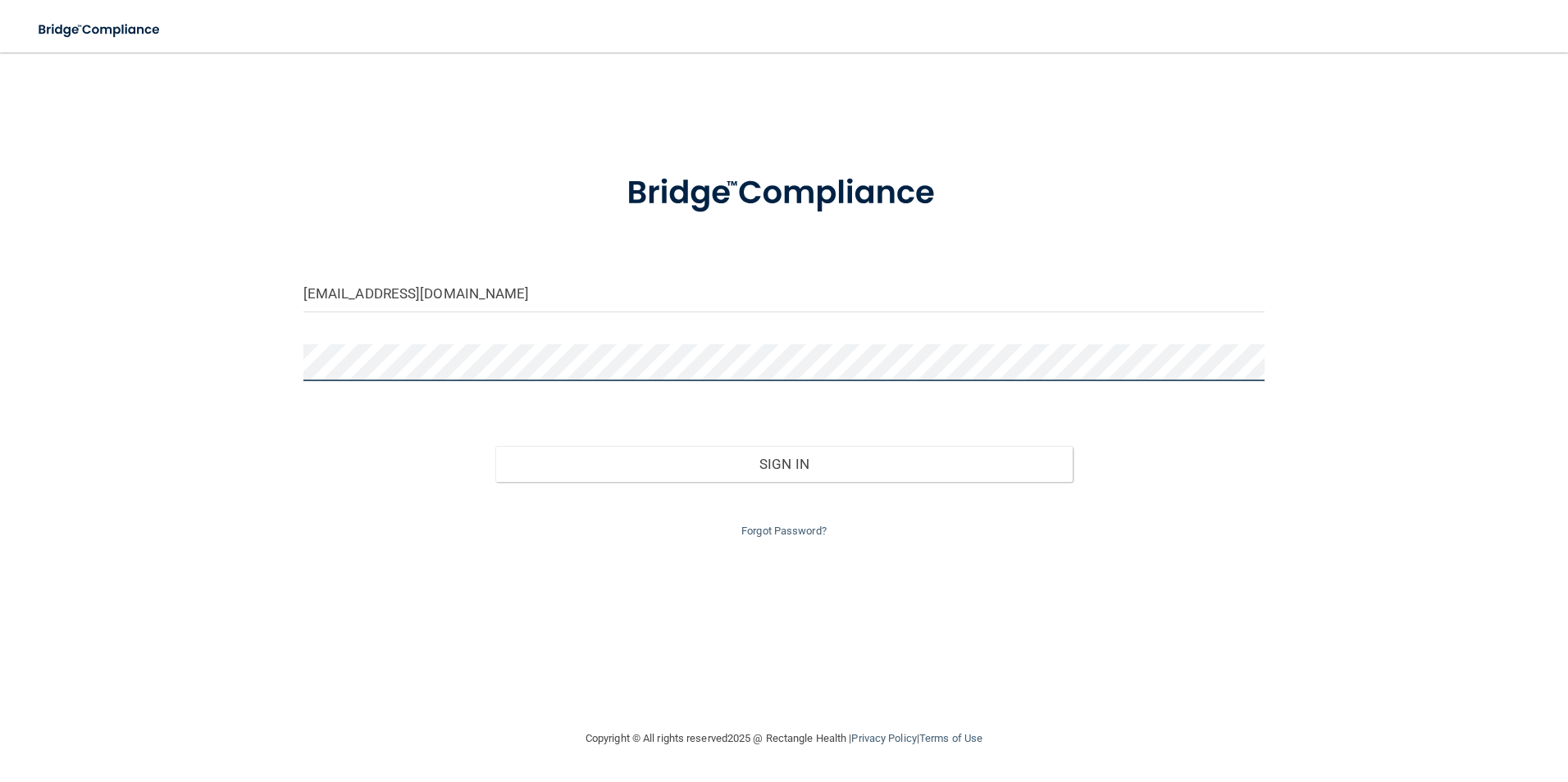
click at [496, 446] on button "Sign In" at bounding box center [784, 464] width 577 height 36
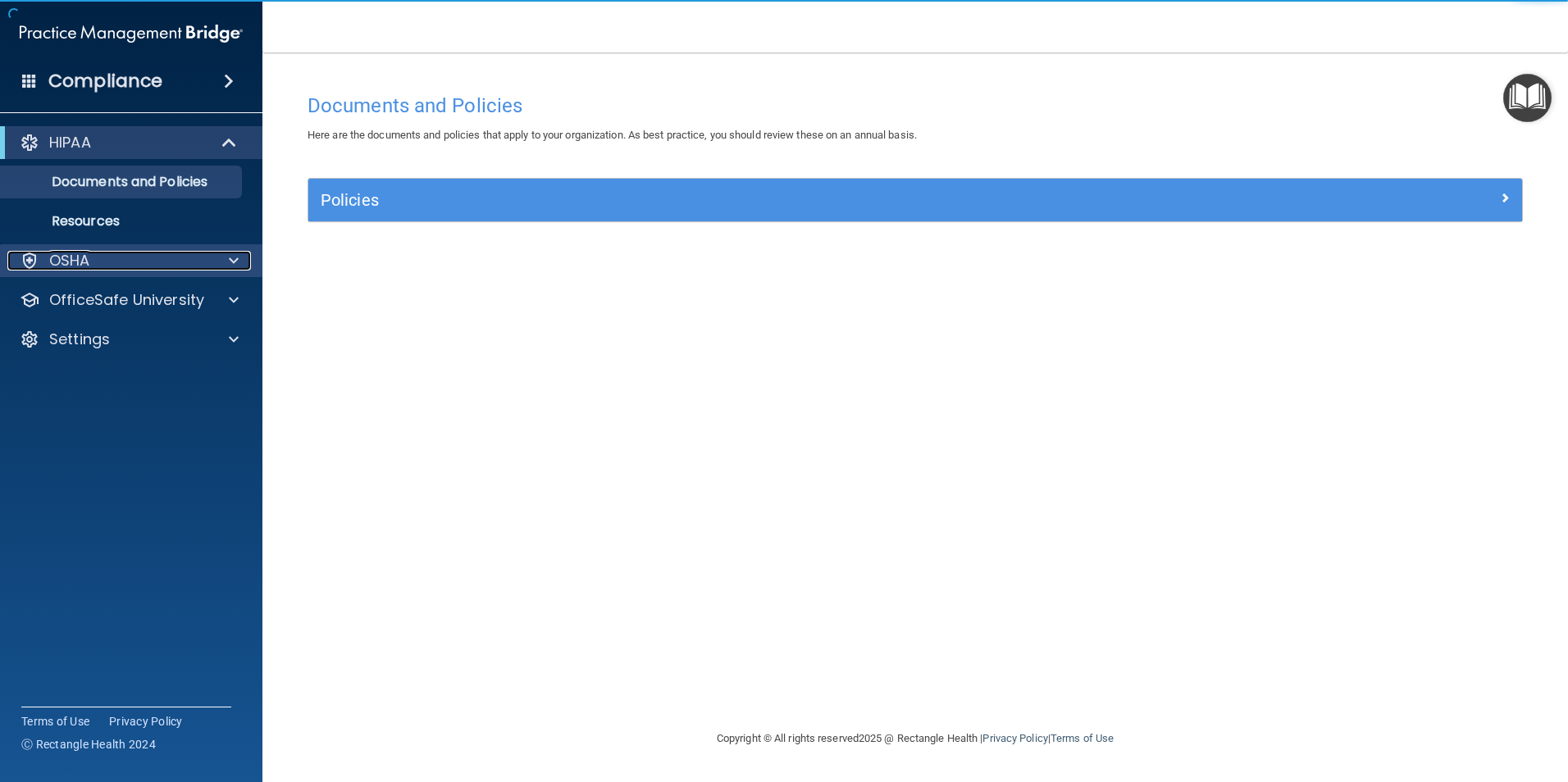
click at [119, 267] on div "OSHA" at bounding box center [108, 260] width 203 height 20
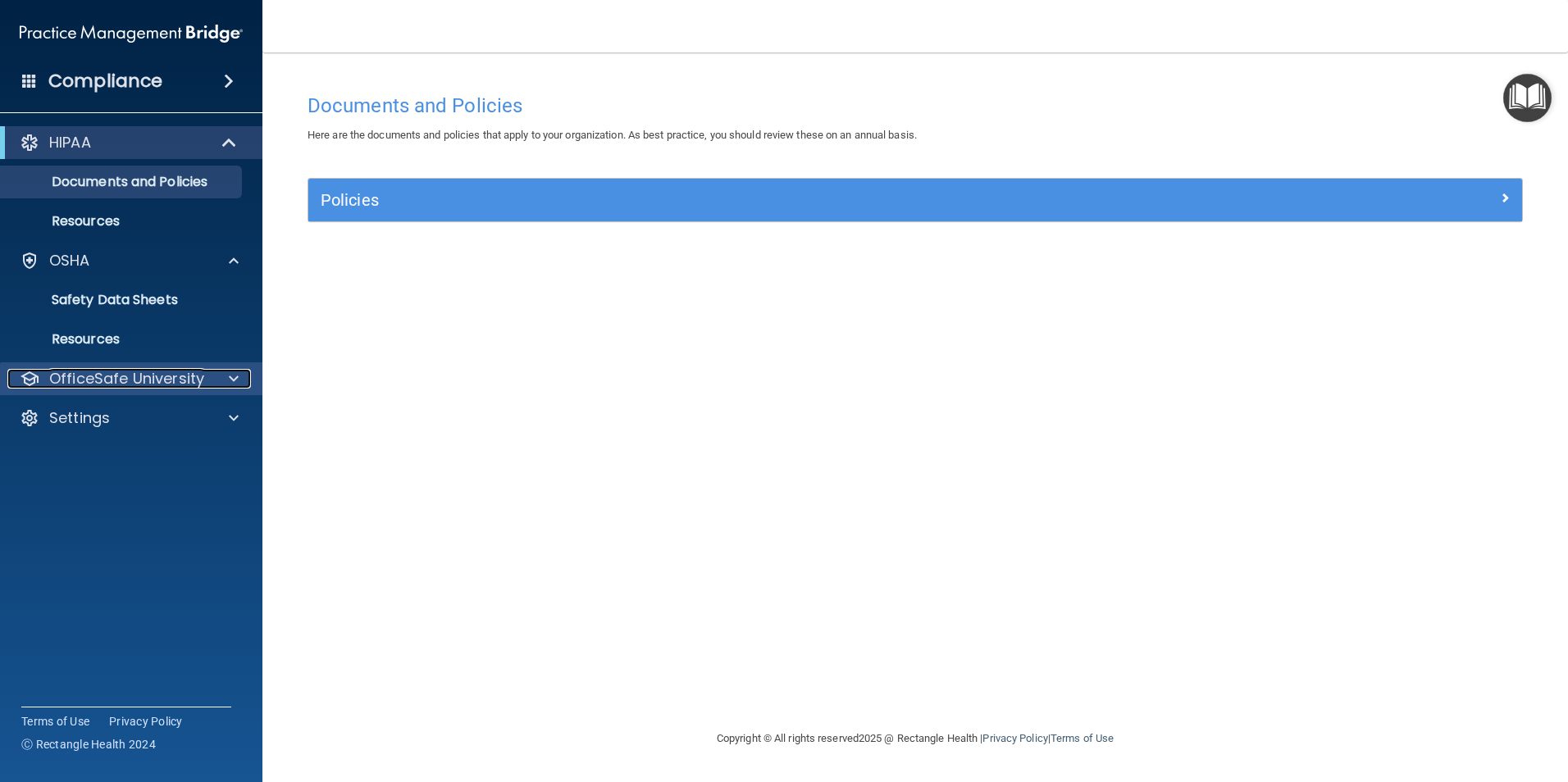
click at [103, 387] on p "OfficeSafe University" at bounding box center [126, 378] width 155 height 20
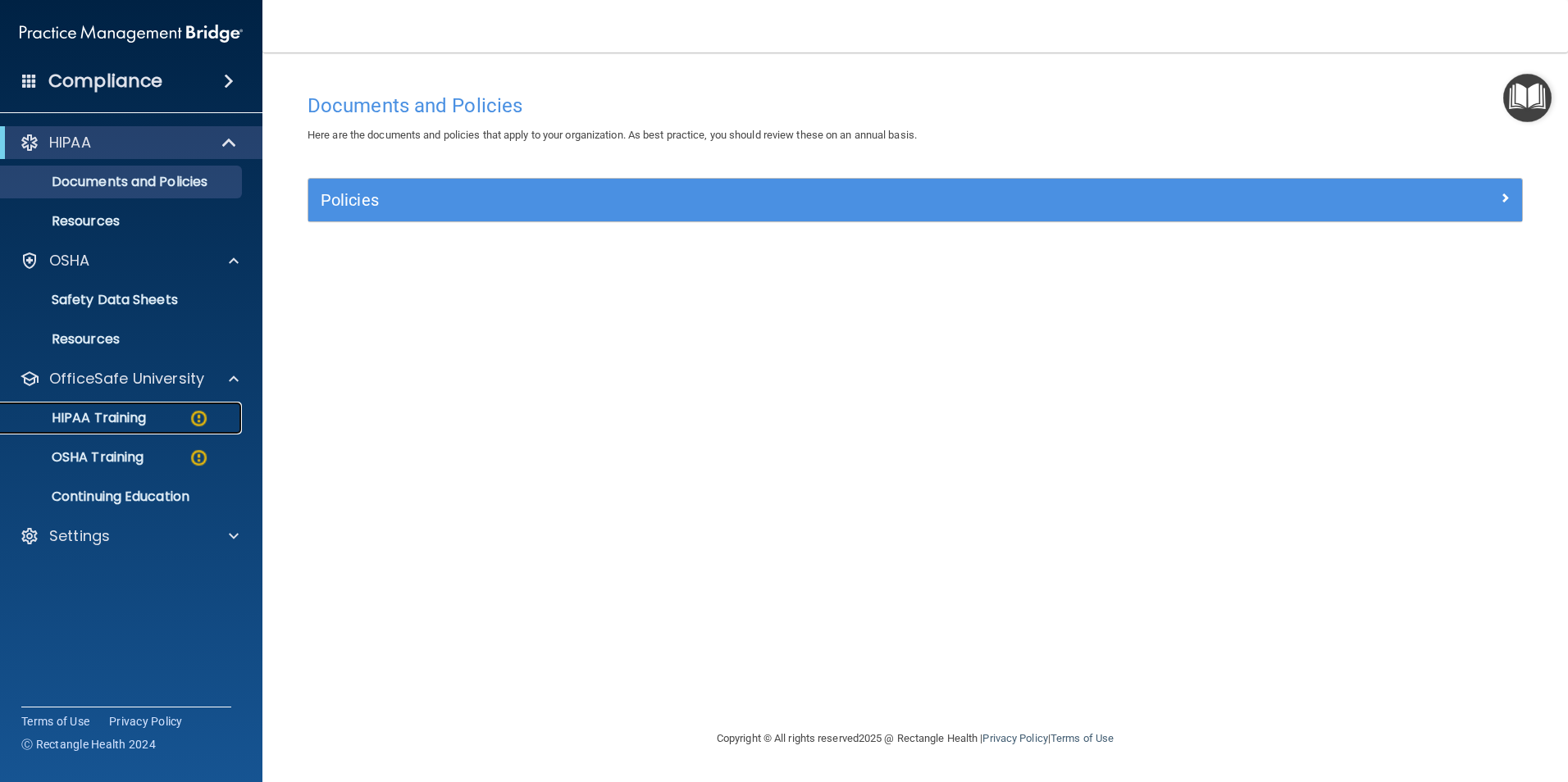
click at [129, 421] on p "HIPAA Training" at bounding box center [78, 418] width 135 height 16
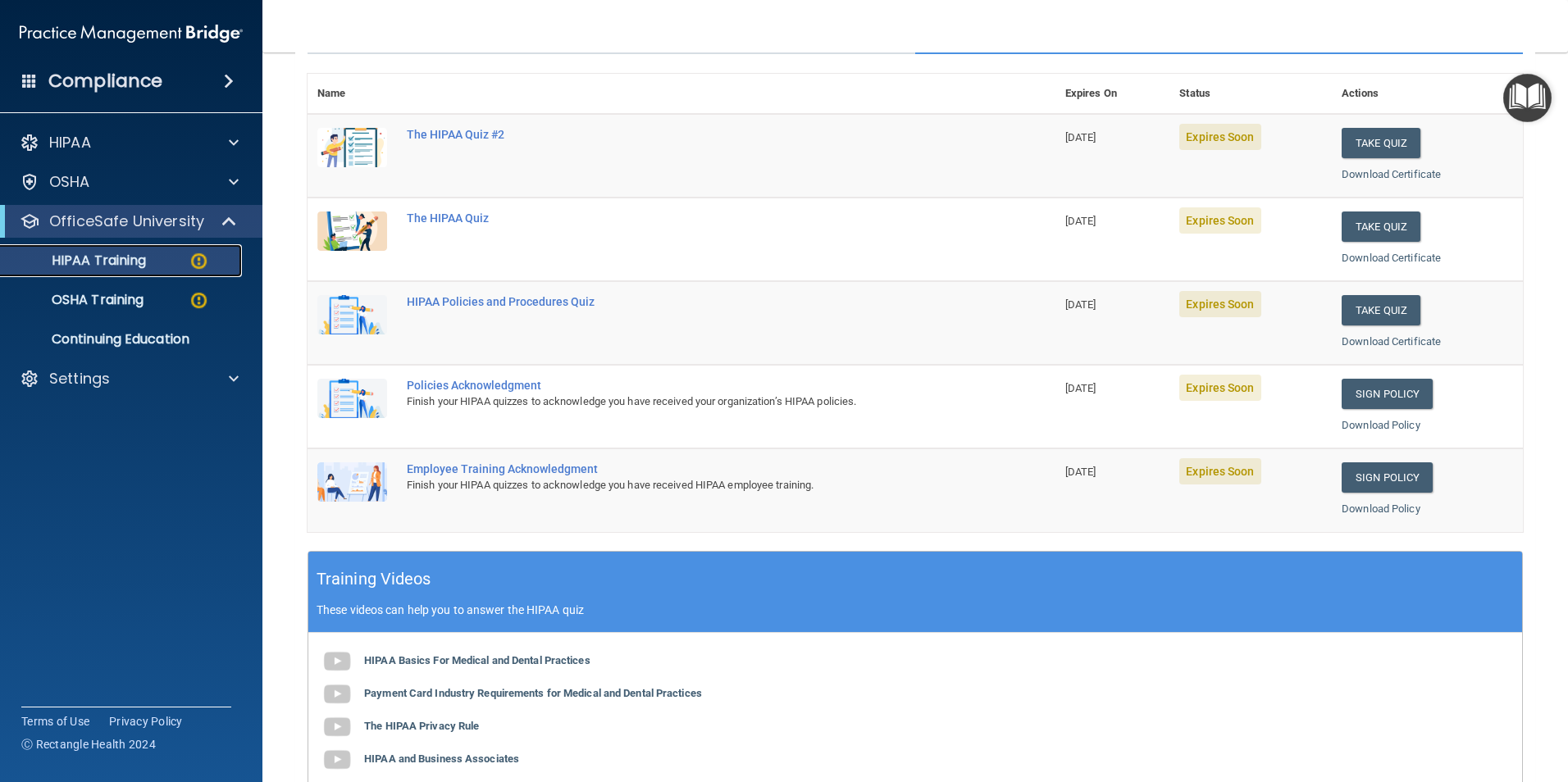
scroll to position [164, 0]
